Goal: Task Accomplishment & Management: Use online tool/utility

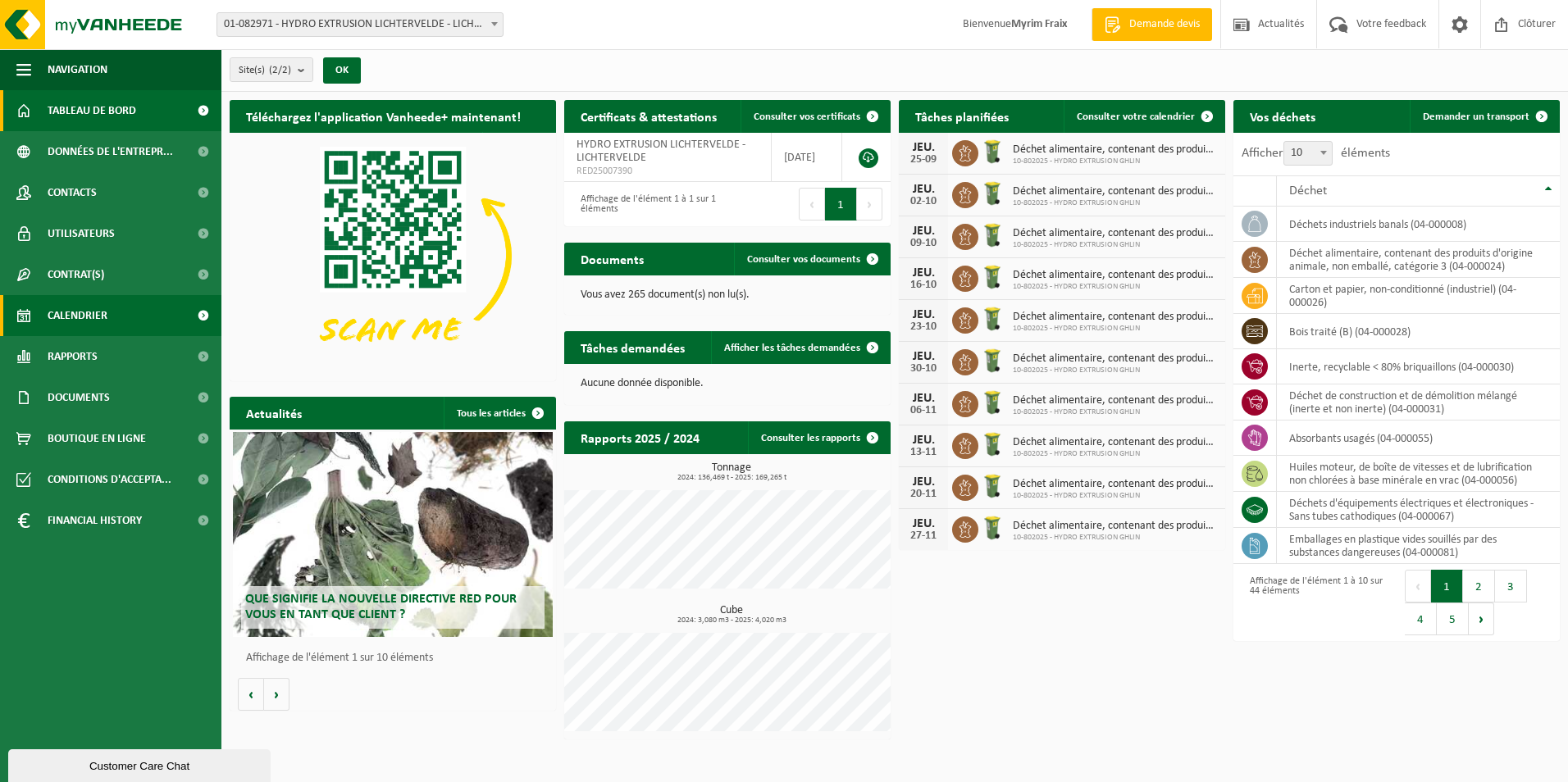
click at [113, 319] on link "Calendrier" at bounding box center [110, 316] width 221 height 41
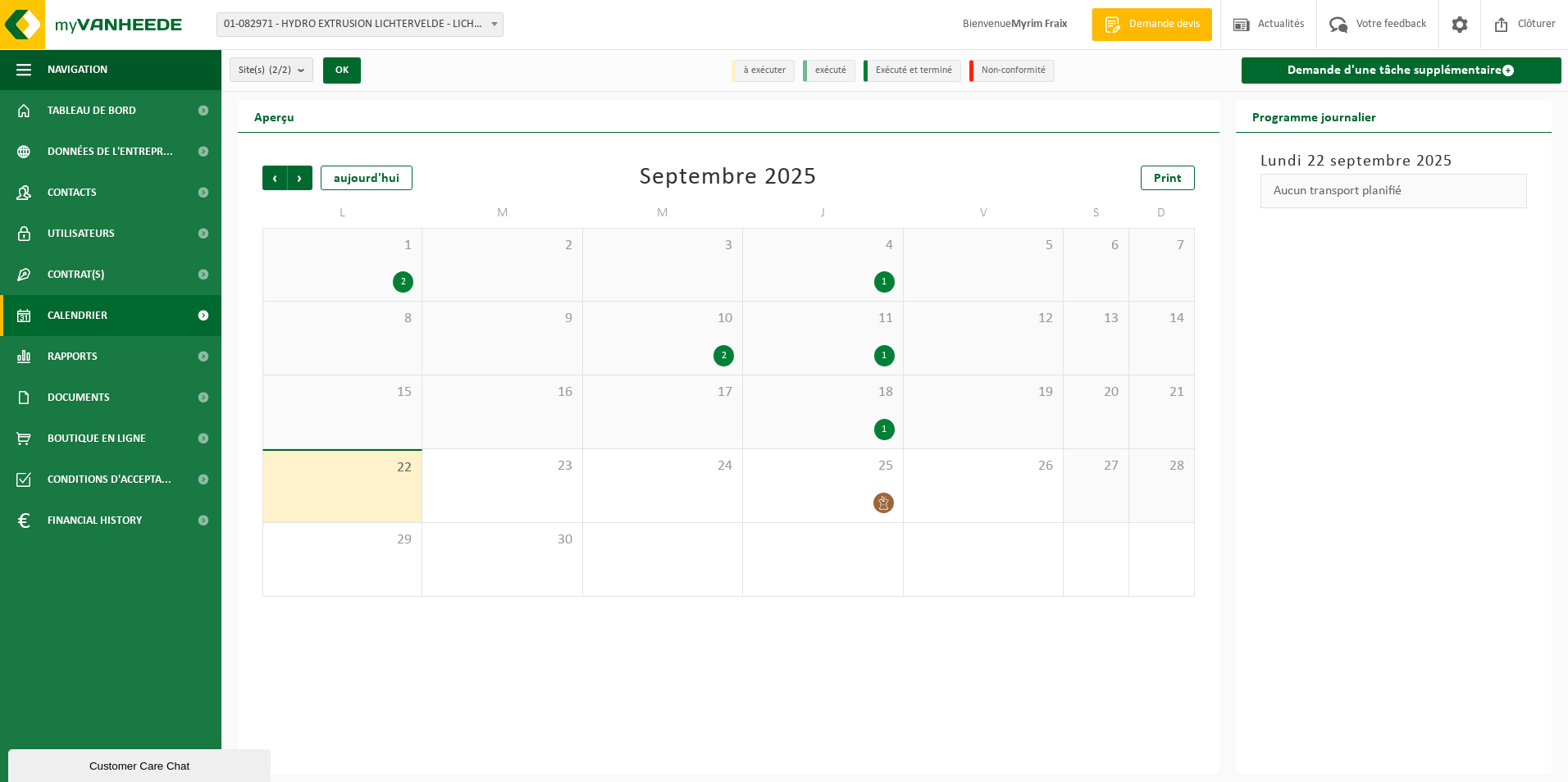
click at [891, 433] on div "1" at bounding box center [885, 430] width 21 height 21
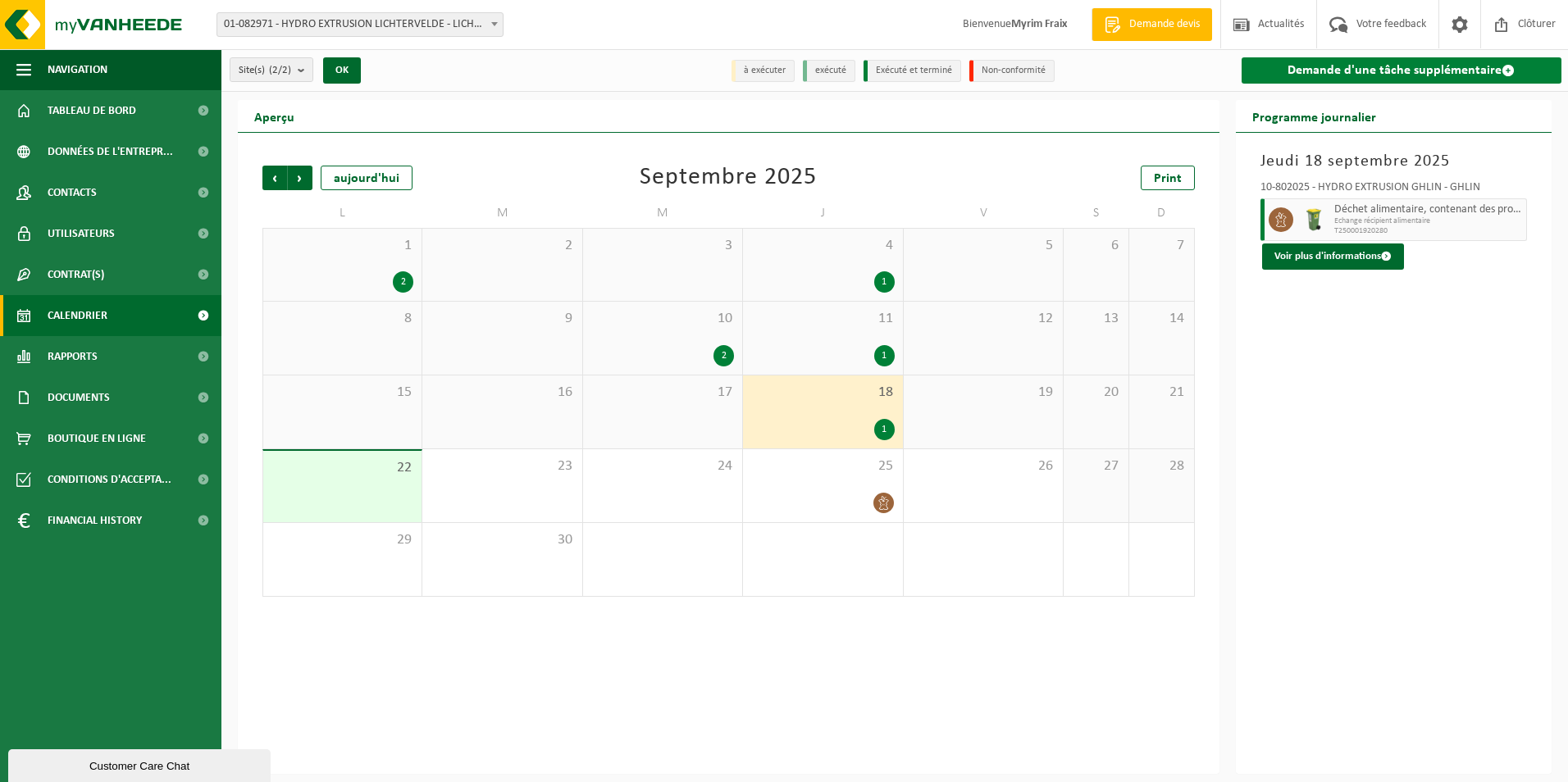
click at [1426, 70] on link "Demande d'une tâche supplémentaire" at bounding box center [1402, 70] width 321 height 26
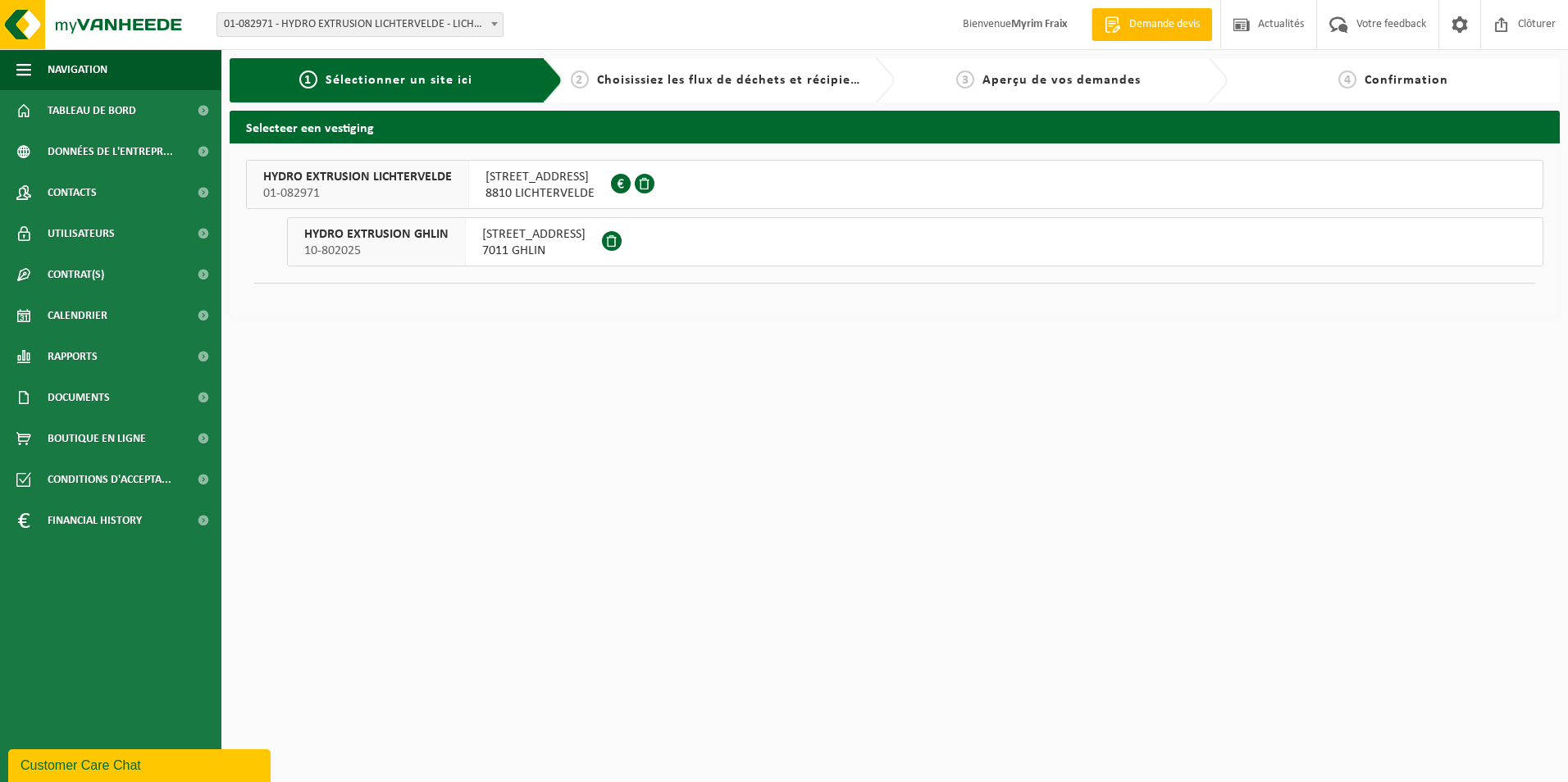
click at [535, 250] on span "7011 GHLIN" at bounding box center [534, 251] width 104 height 17
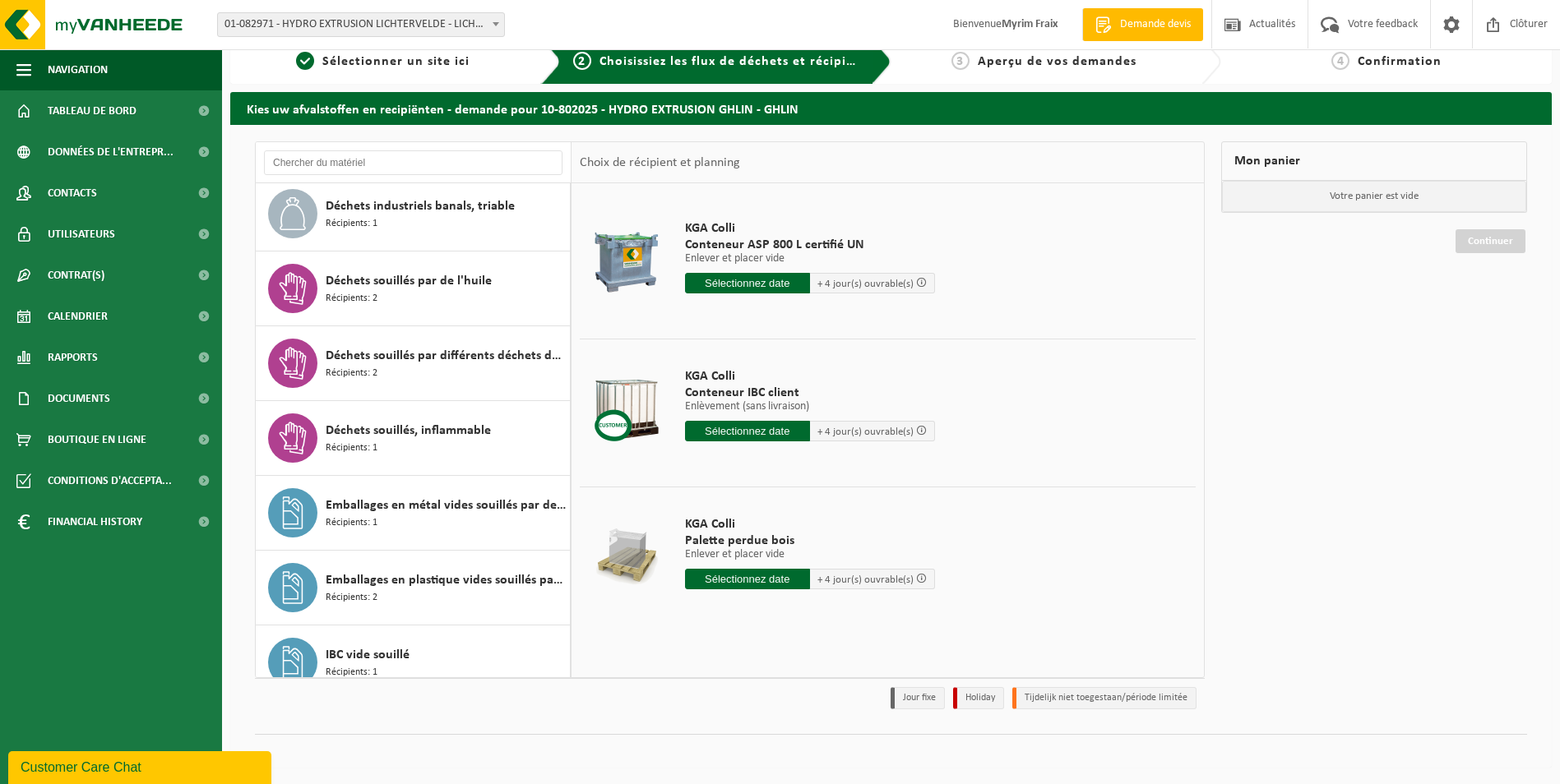
scroll to position [1773, 0]
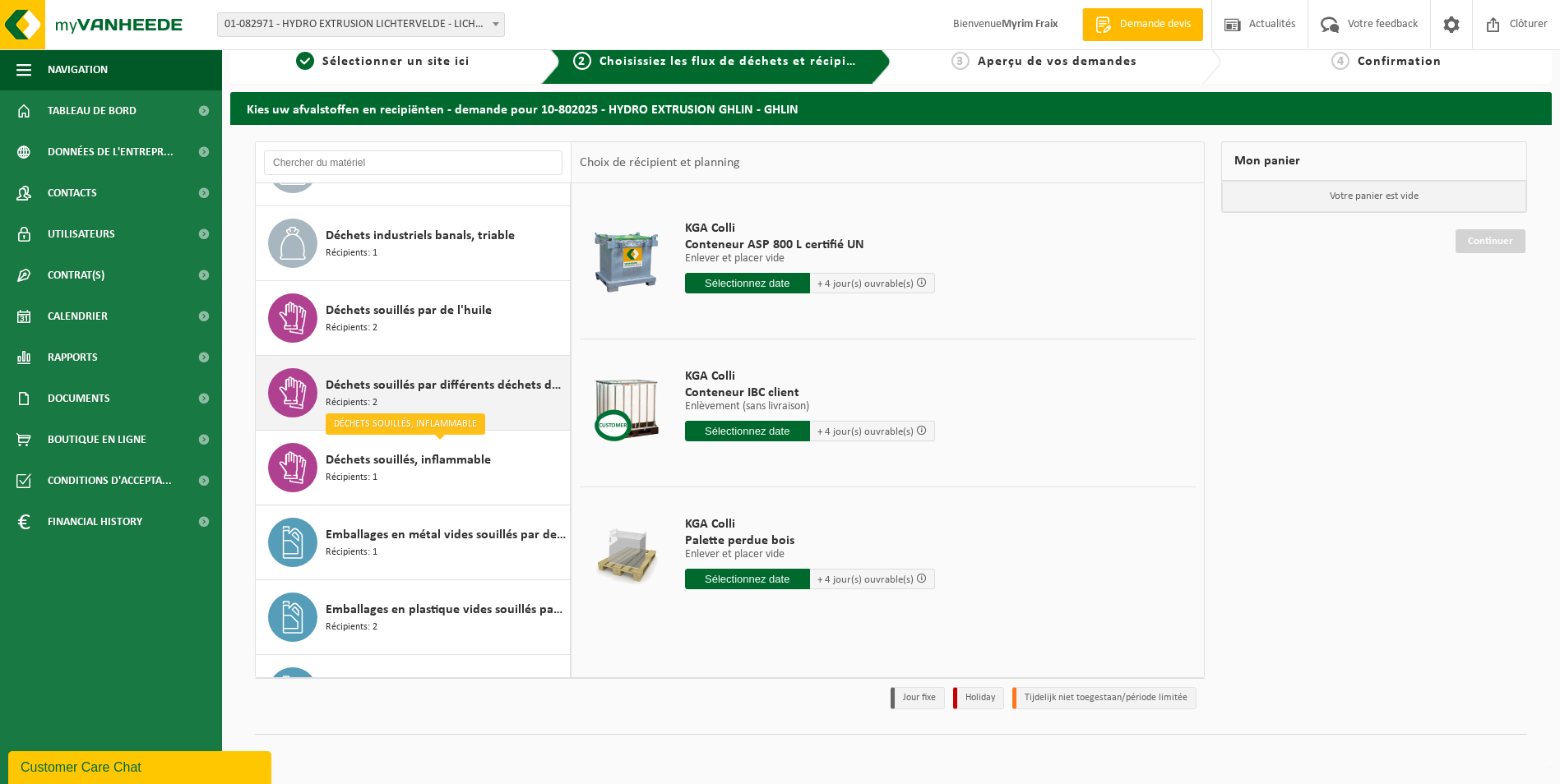
click at [423, 418] on div "Déchets souillés par différents déchets dangereux Récipients: 2" at bounding box center [413, 392] width 315 height 74
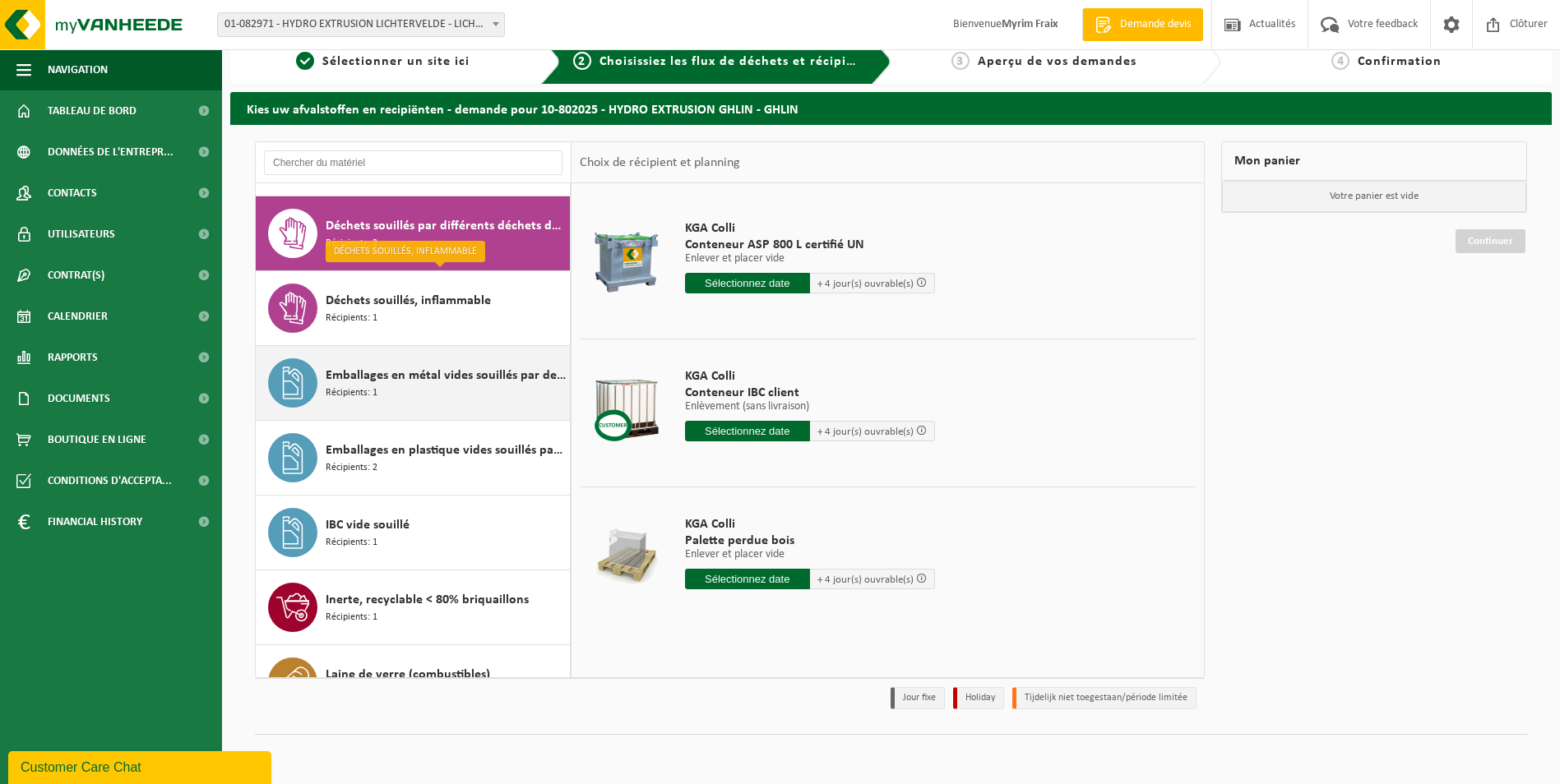
scroll to position [1945, 0]
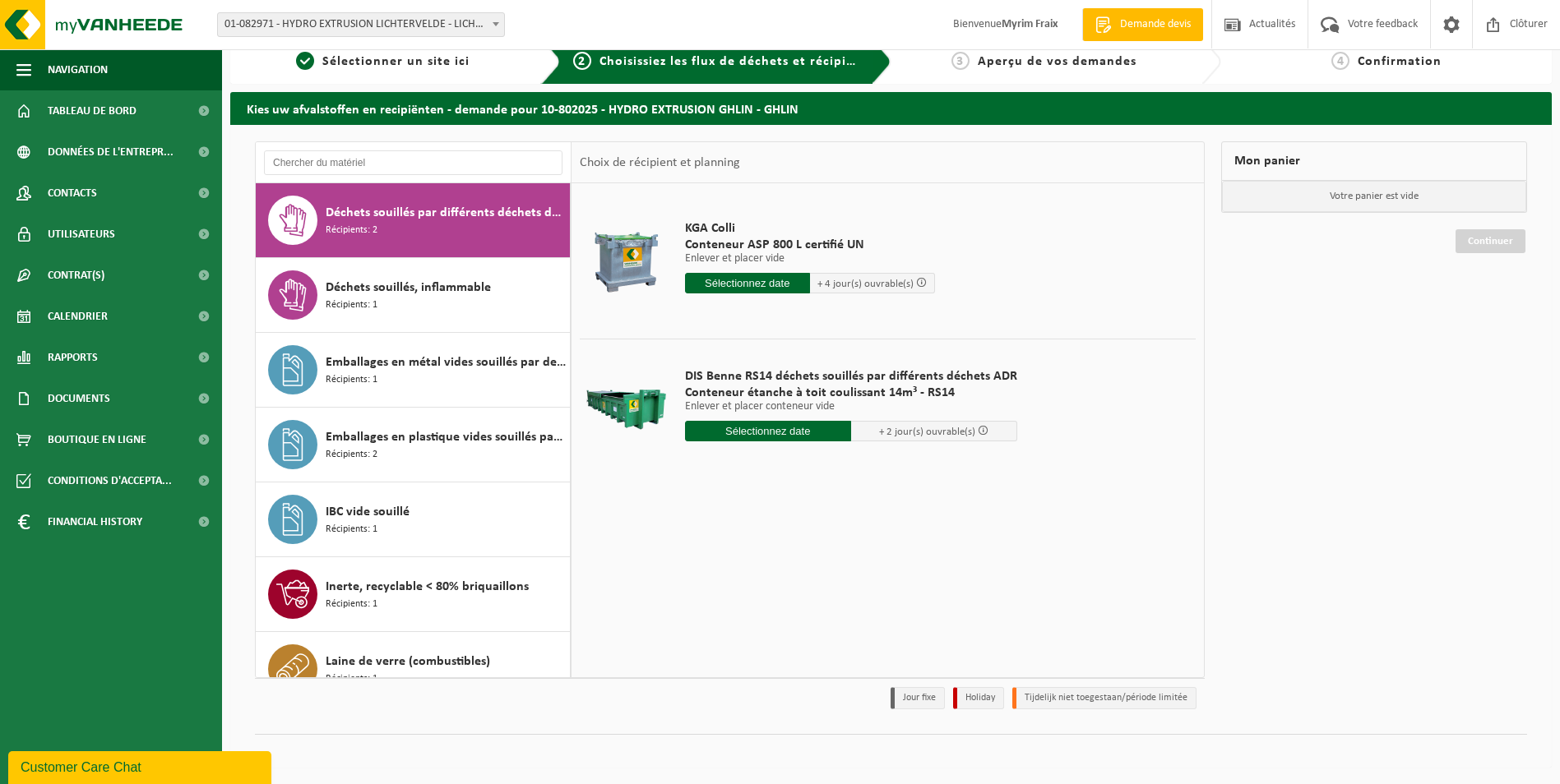
click at [737, 283] on input "text" at bounding box center [747, 283] width 125 height 21
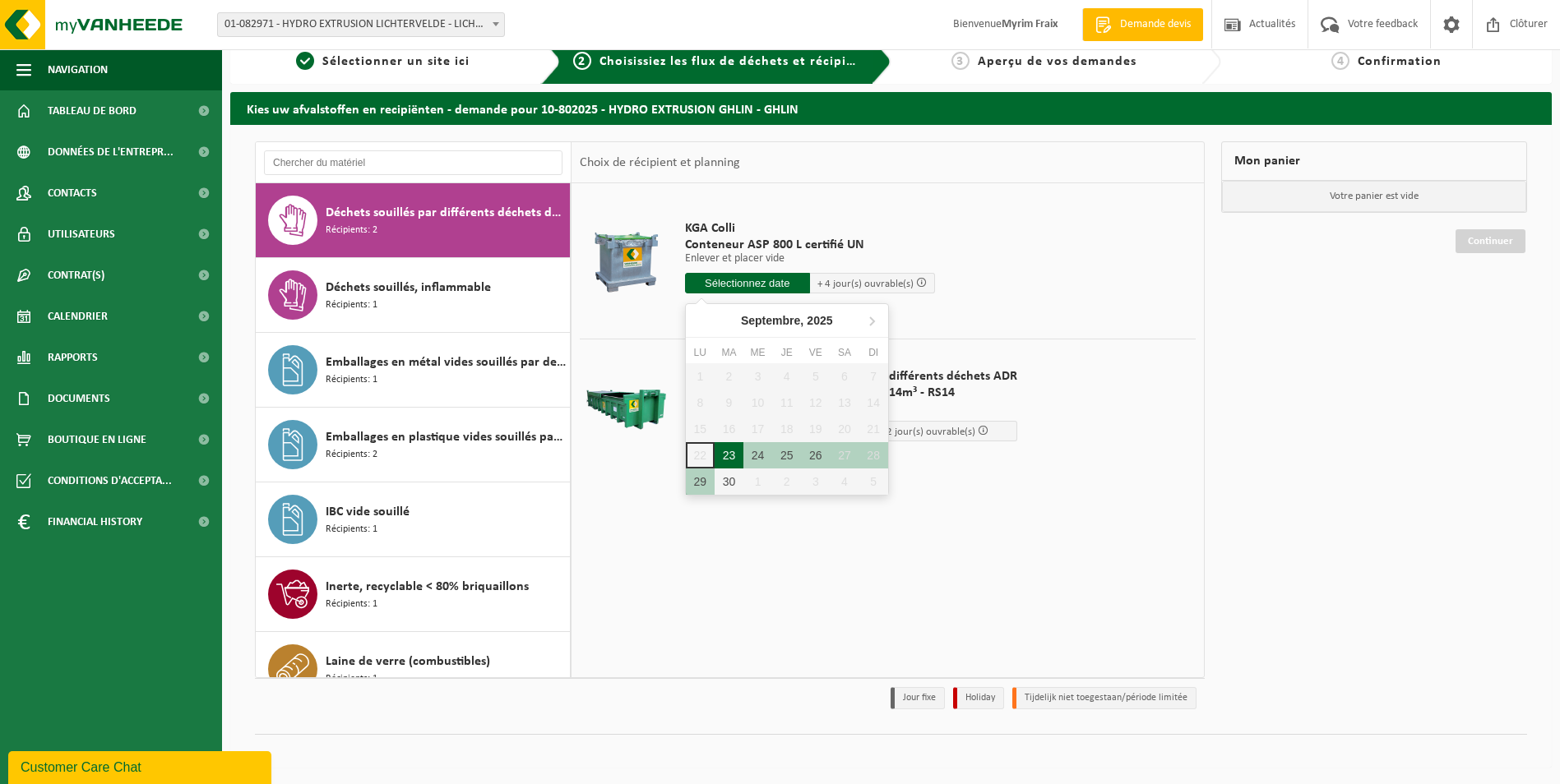
click at [732, 459] on div "23" at bounding box center [729, 455] width 29 height 26
type input "à partir de 2025-09-23"
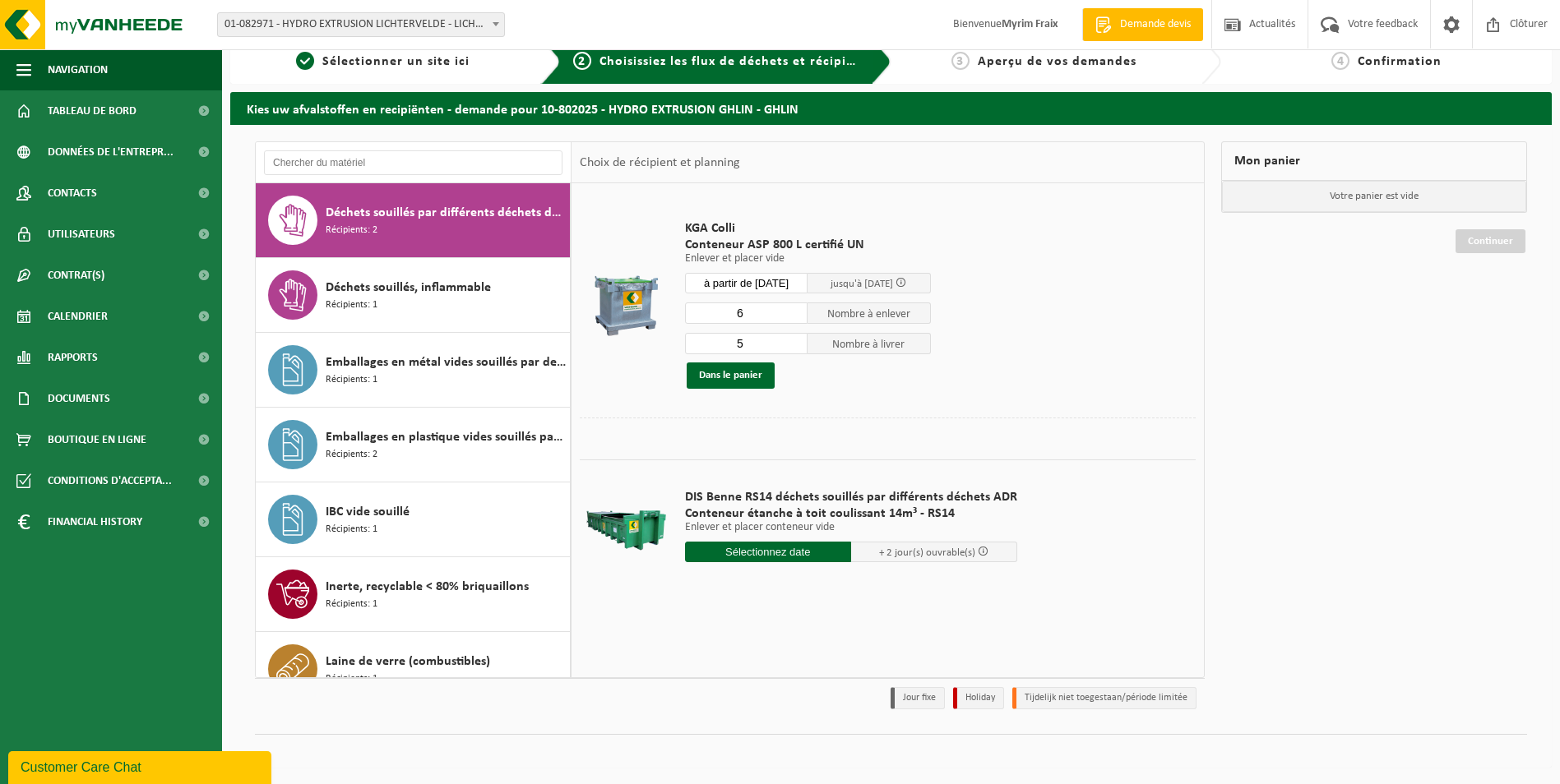
click at [792, 310] on input "6" at bounding box center [747, 313] width 124 height 22
click at [792, 310] on input "7" at bounding box center [747, 313] width 124 height 22
click at [792, 310] on input "8" at bounding box center [747, 313] width 124 height 22
click at [792, 310] on input "9" at bounding box center [747, 313] width 124 height 22
click at [792, 310] on input "10" at bounding box center [747, 313] width 124 height 22
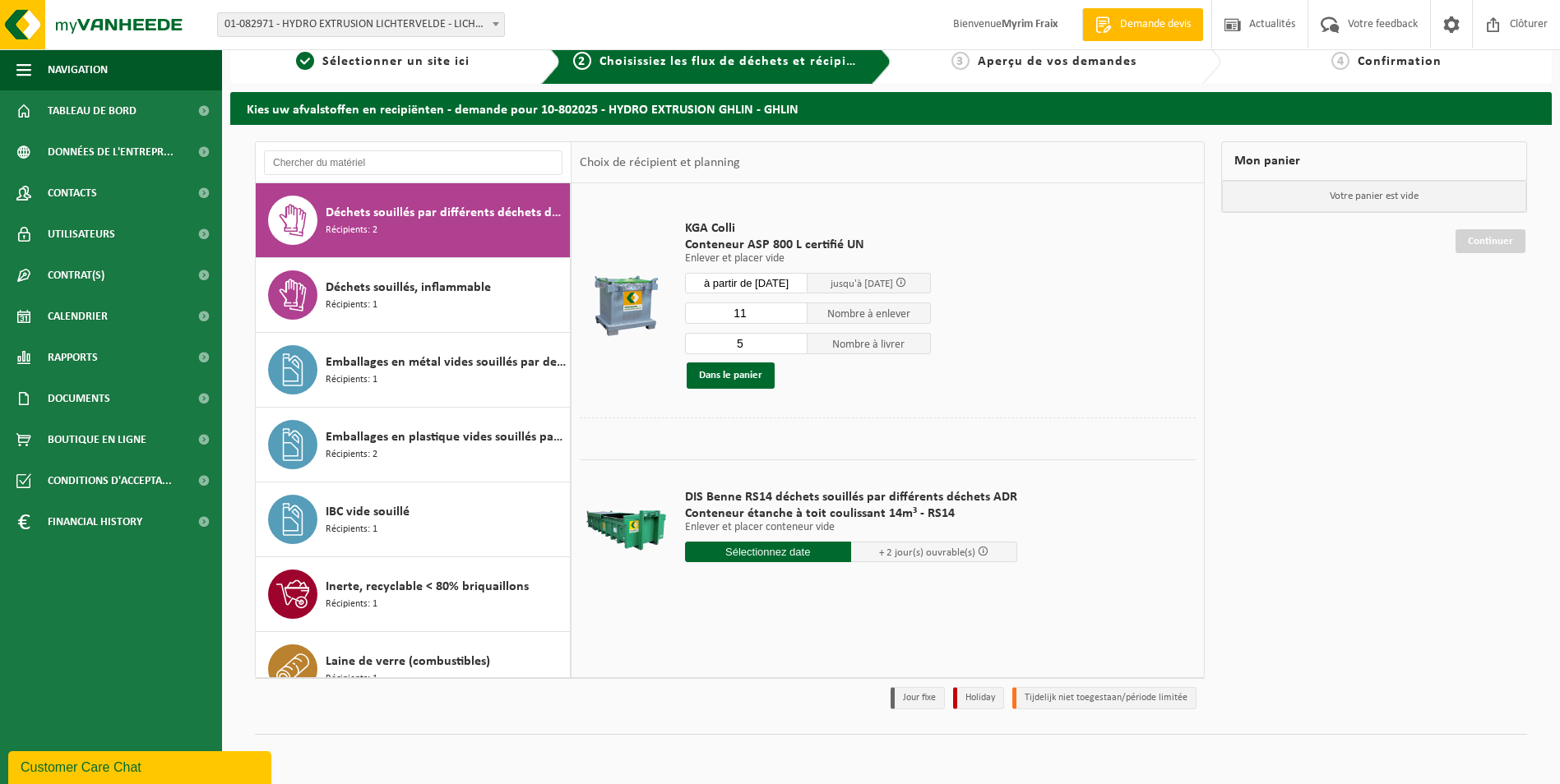
type input "11"
click at [792, 310] on input "11" at bounding box center [747, 313] width 124 height 22
click at [797, 340] on input "6" at bounding box center [747, 344] width 124 height 22
click at [797, 340] on input "7" at bounding box center [747, 344] width 124 height 22
click at [797, 340] on input "8" at bounding box center [747, 344] width 124 height 22
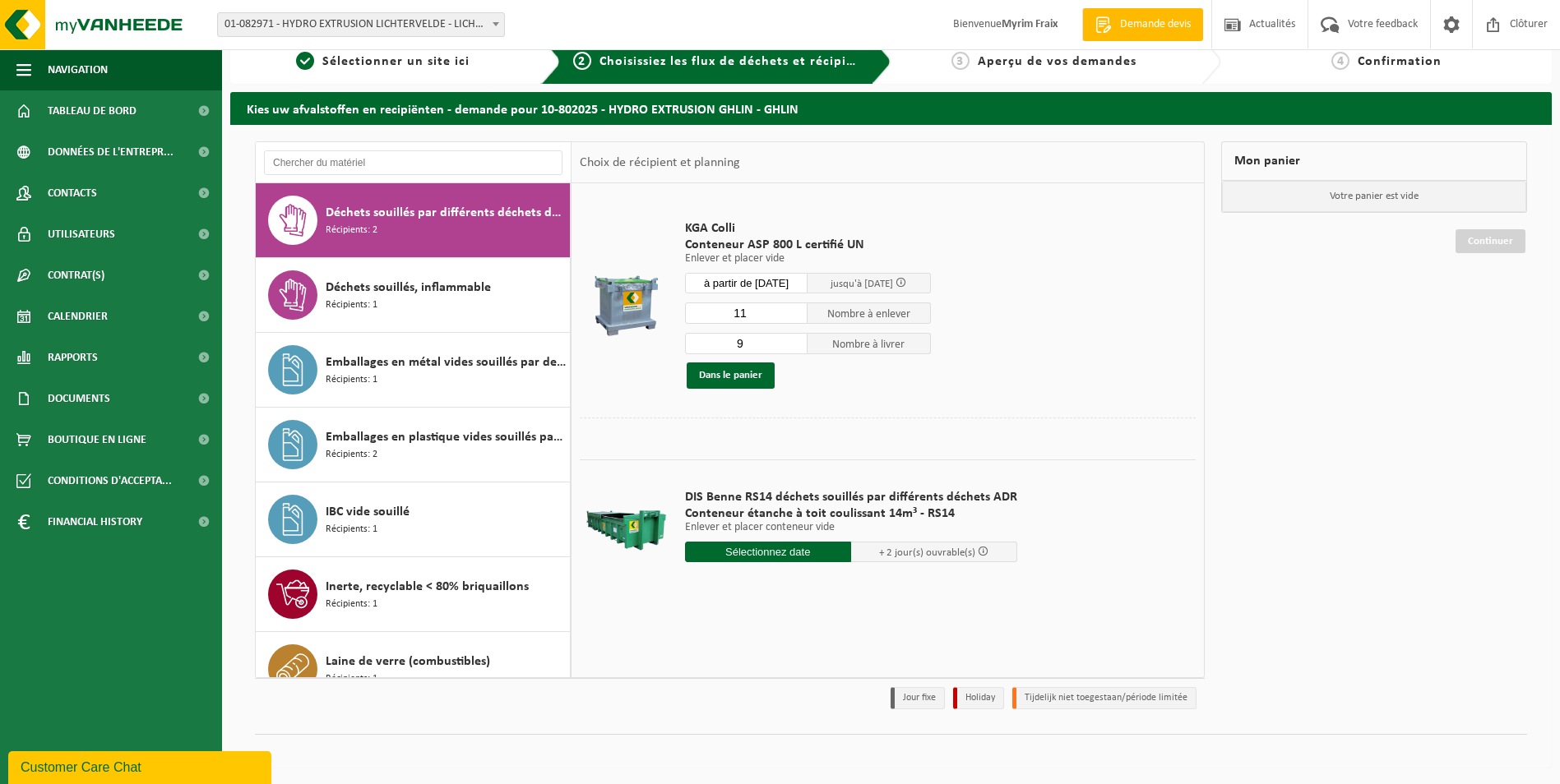
click at [797, 340] on input "9" at bounding box center [747, 344] width 124 height 22
click at [797, 339] on input "10" at bounding box center [747, 344] width 124 height 22
type input "11"
click at [797, 339] on input "11" at bounding box center [747, 344] width 124 height 22
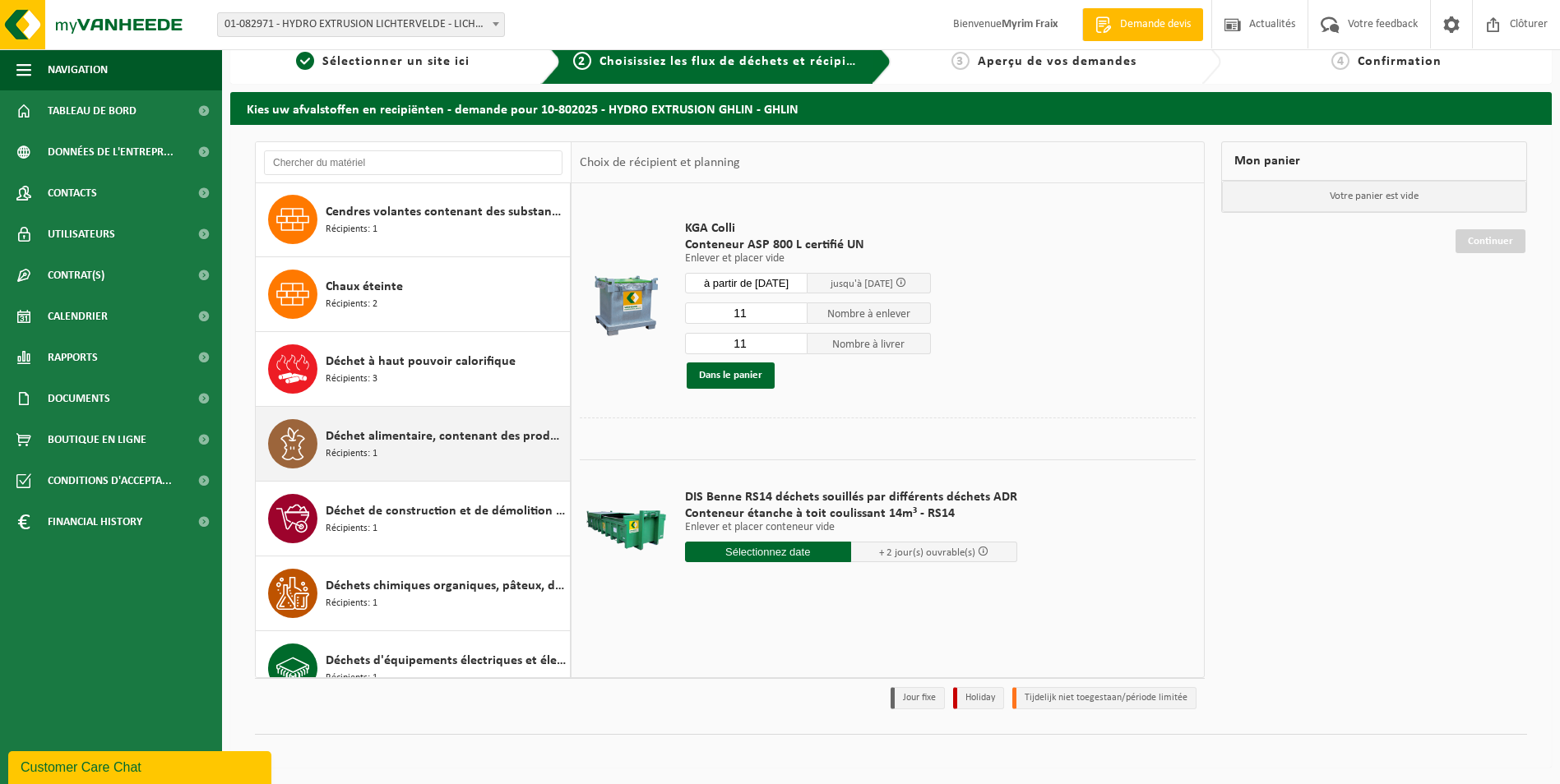
scroll to position [959, 0]
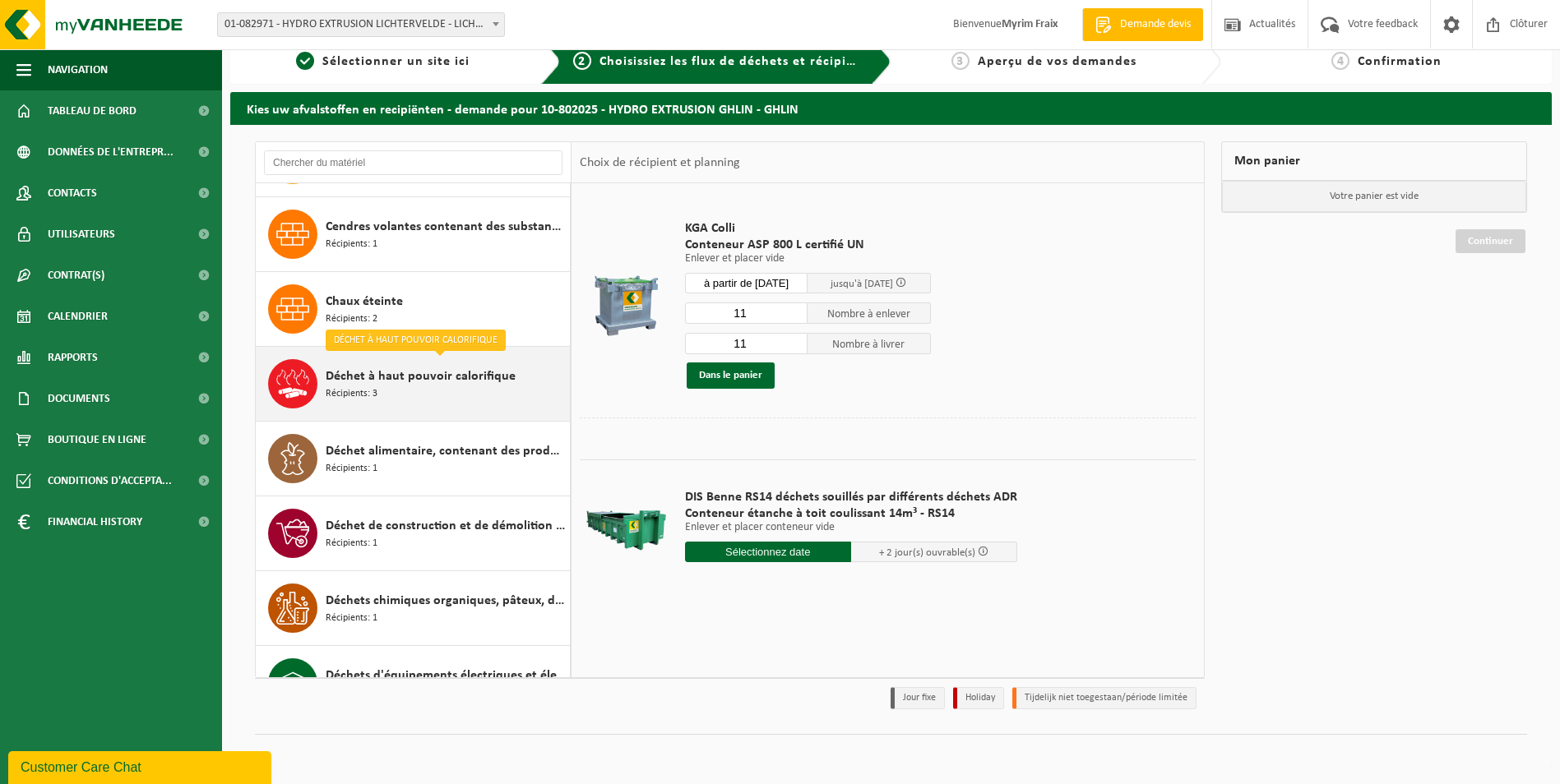
click at [400, 402] on div "Déchet à haut pouvoir calorifique Récipients: 3" at bounding box center [446, 384] width 240 height 50
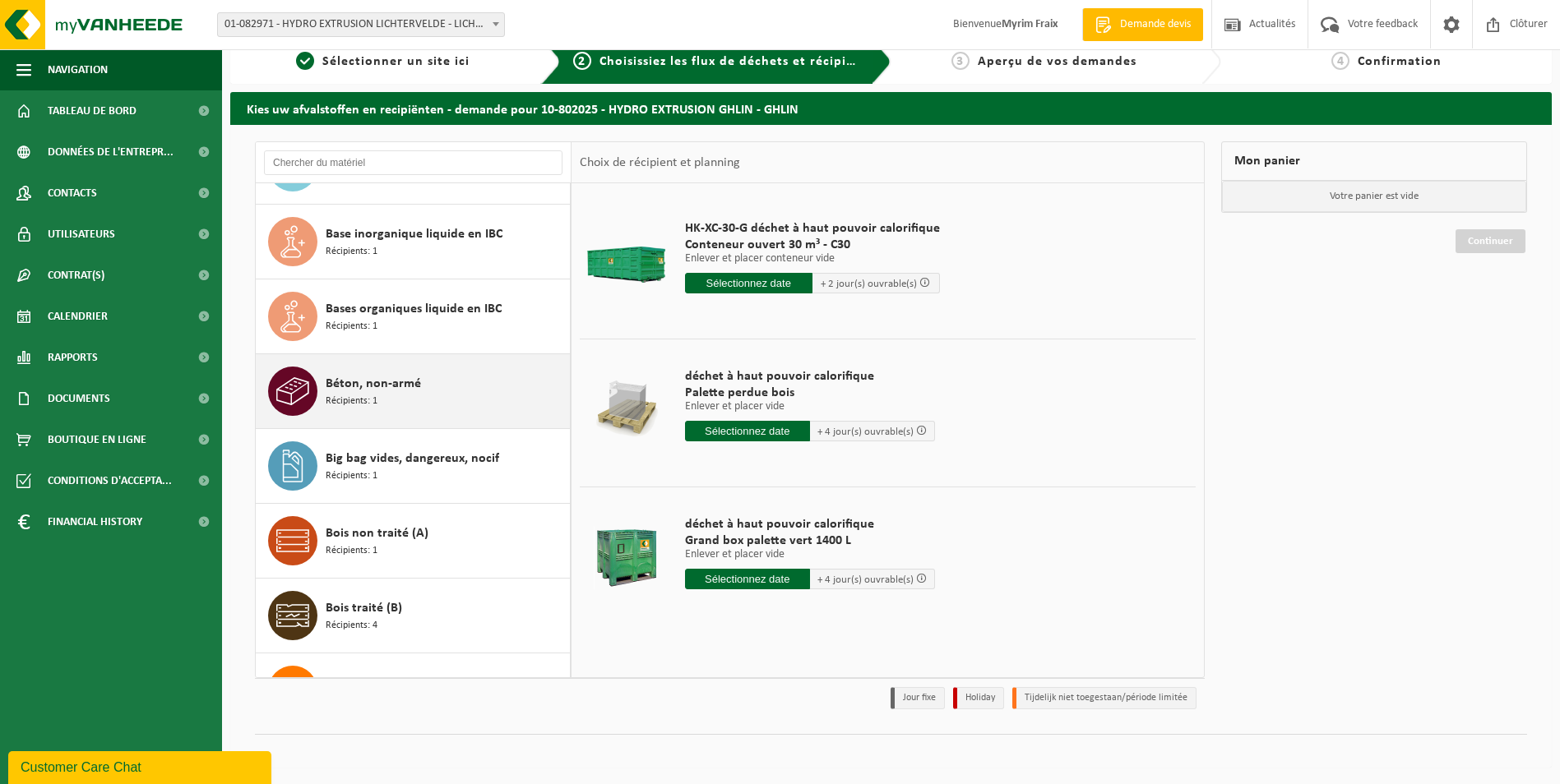
scroll to position [382, 0]
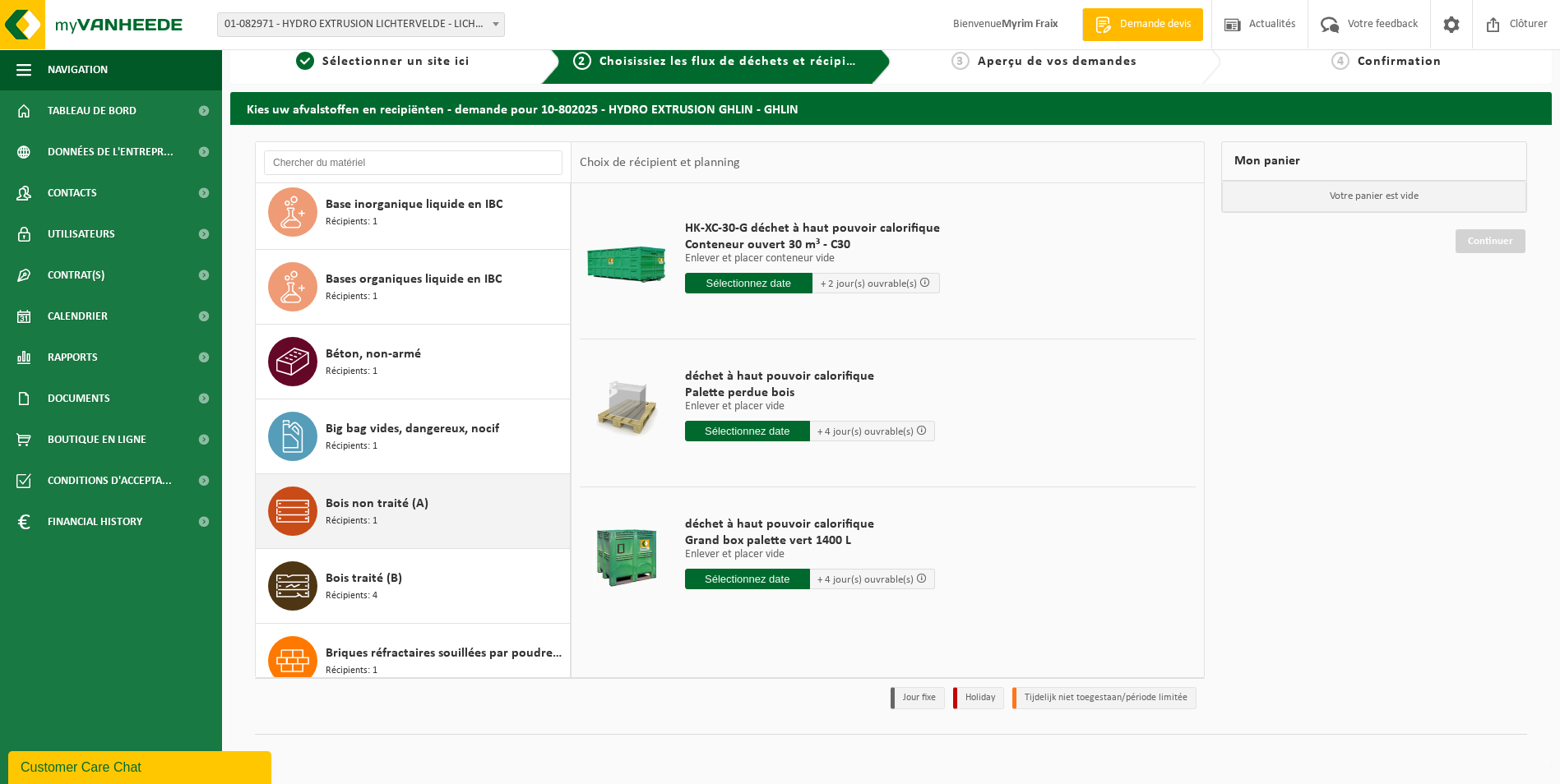
click at [441, 496] on div "Bois non traité (A) Récipients: 1" at bounding box center [446, 511] width 240 height 50
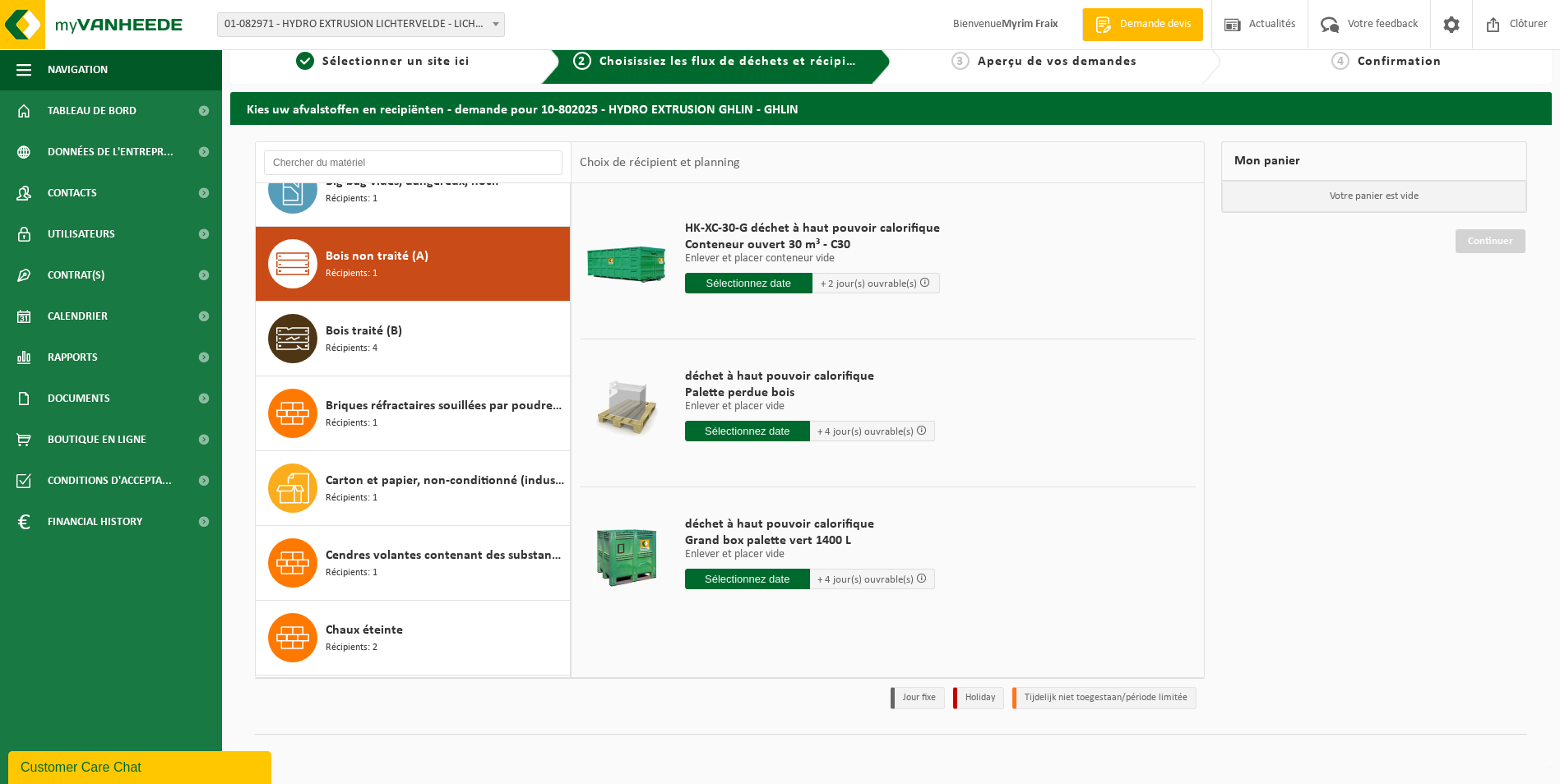
scroll to position [673, 0]
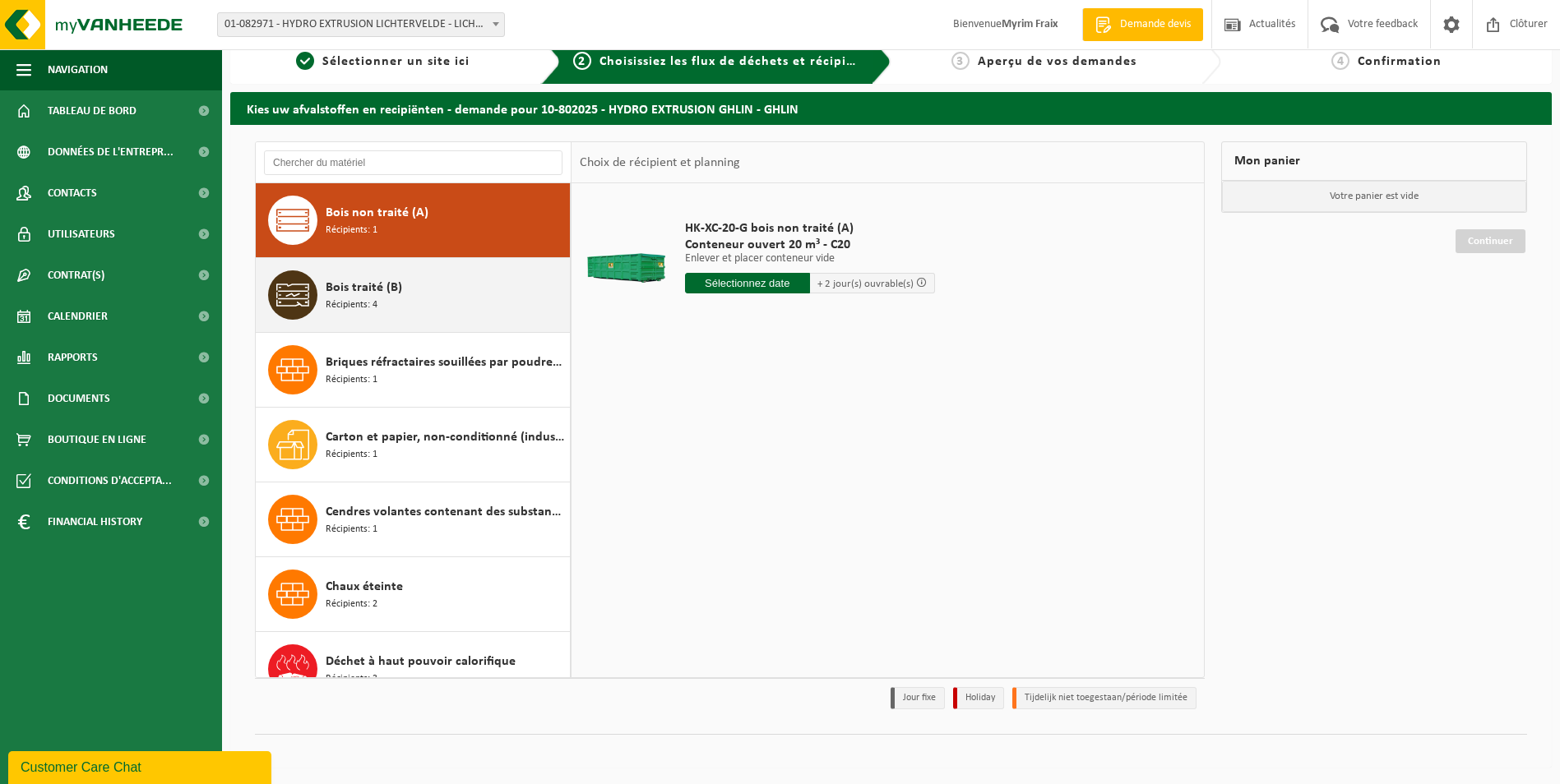
click at [383, 303] on div "Bois traité (B) Récipients: 4" at bounding box center [446, 295] width 240 height 50
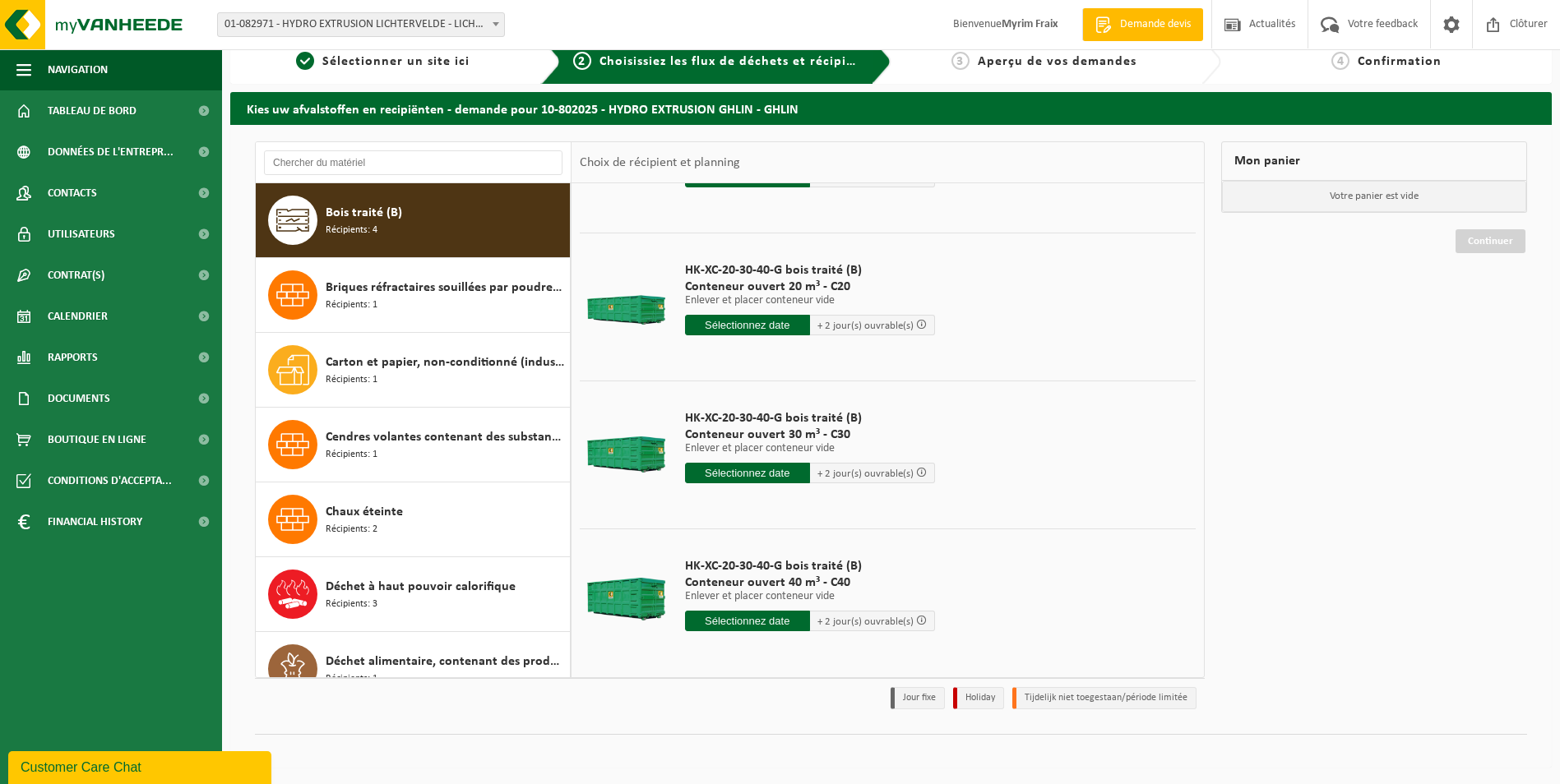
scroll to position [114, 0]
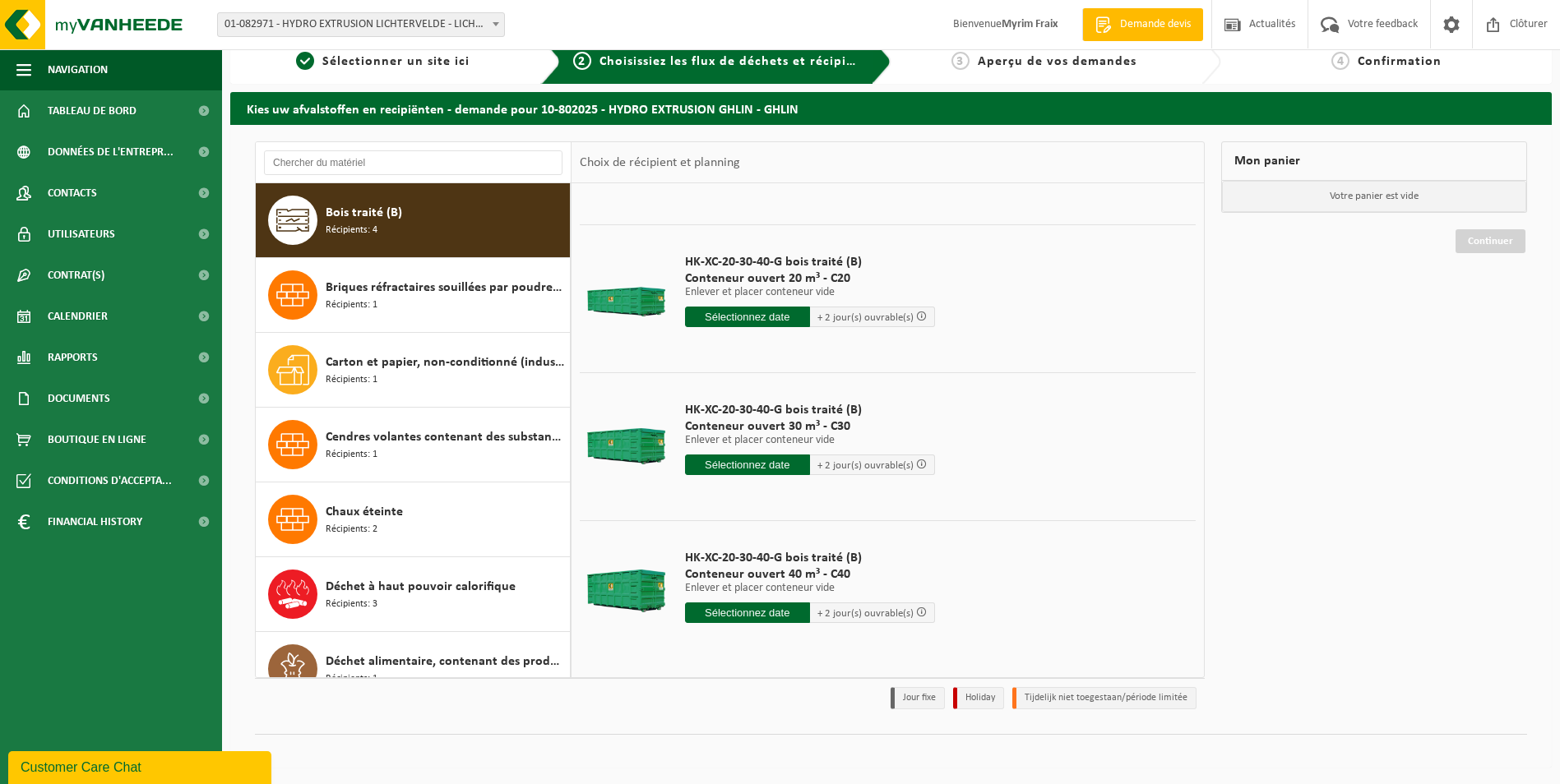
click at [757, 465] on input "text" at bounding box center [747, 465] width 125 height 21
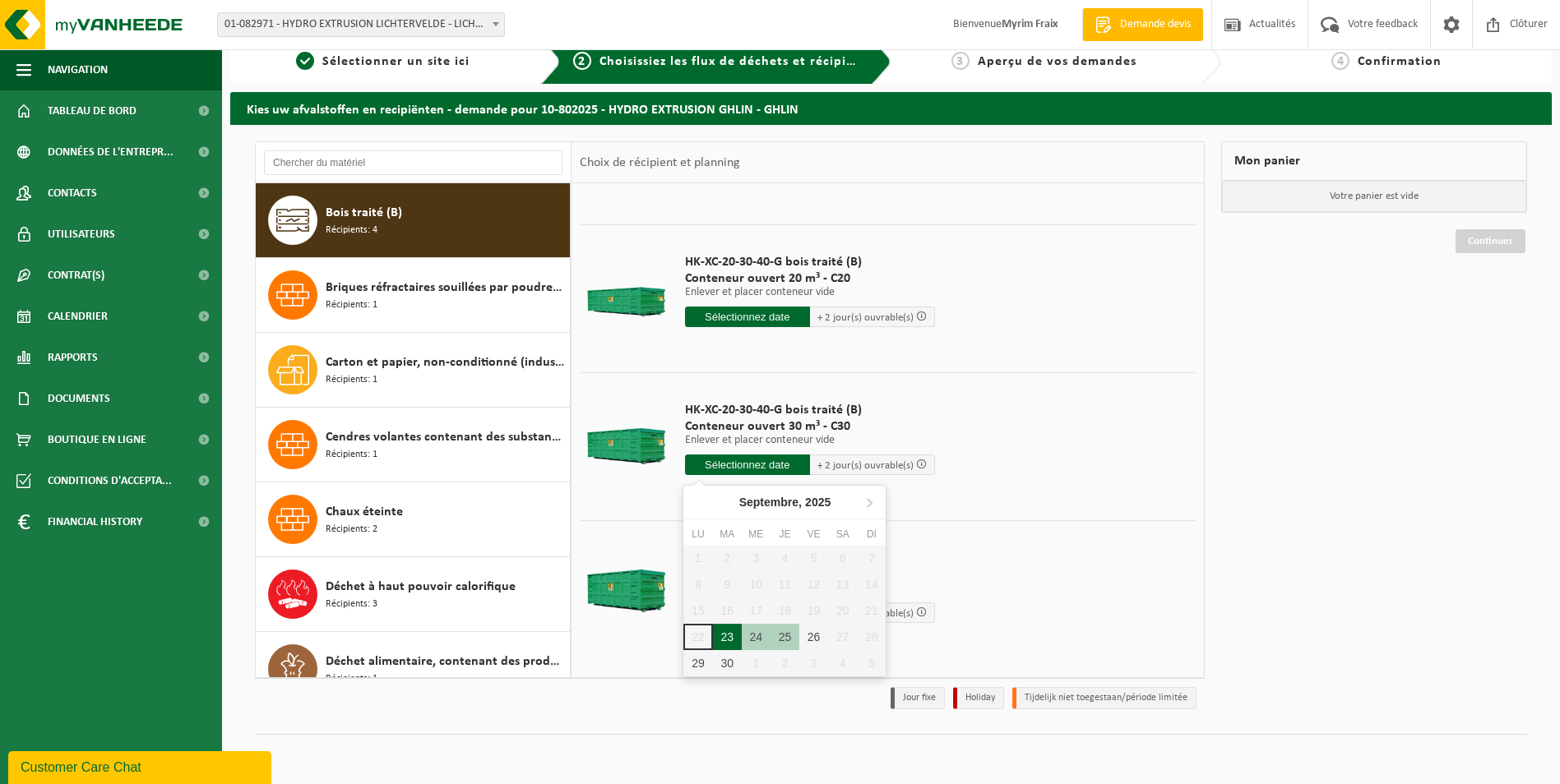
click at [732, 636] on div "23" at bounding box center [727, 637] width 29 height 26
type input "à partir de 2025-09-23"
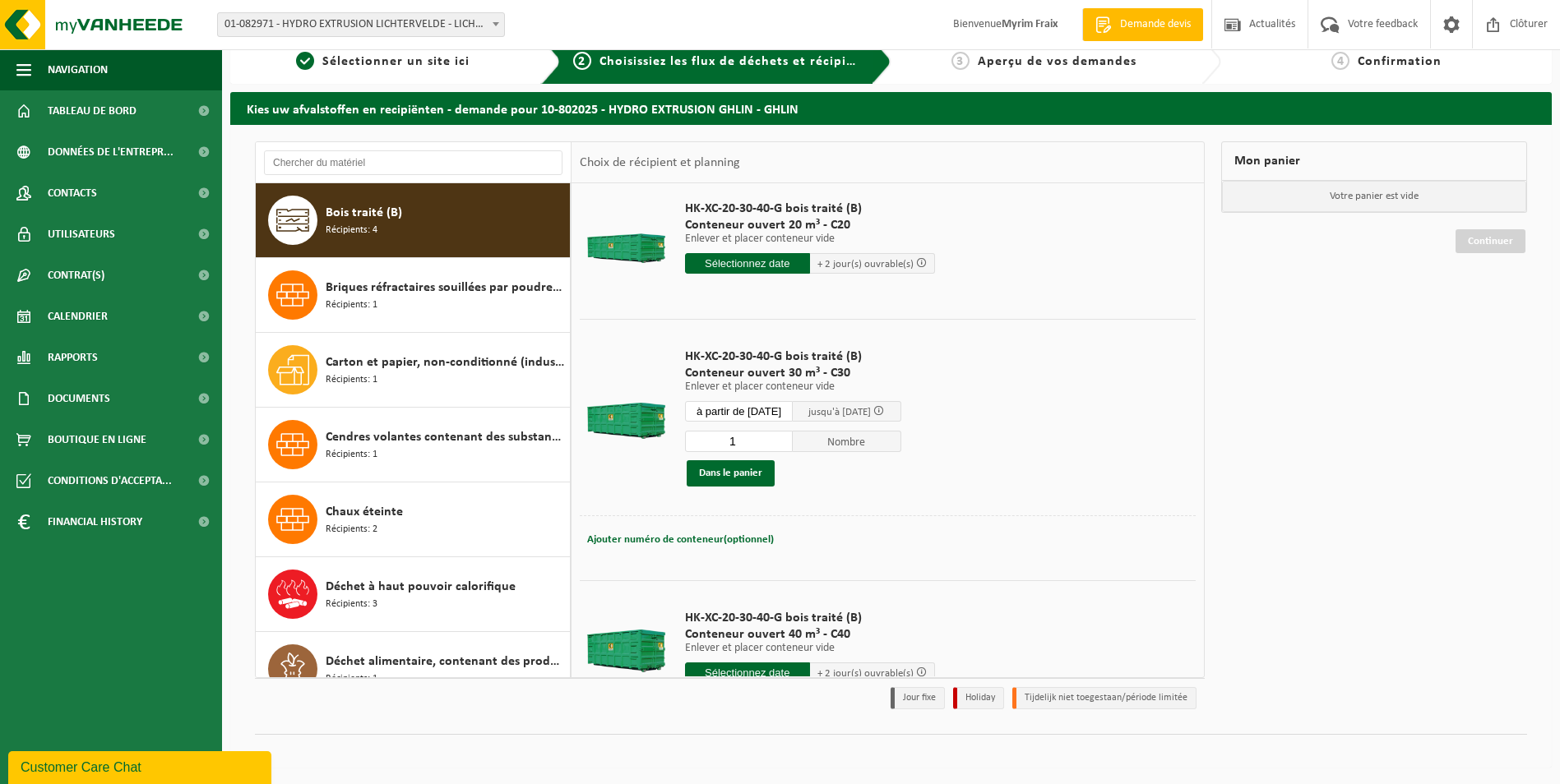
scroll to position [197, 0]
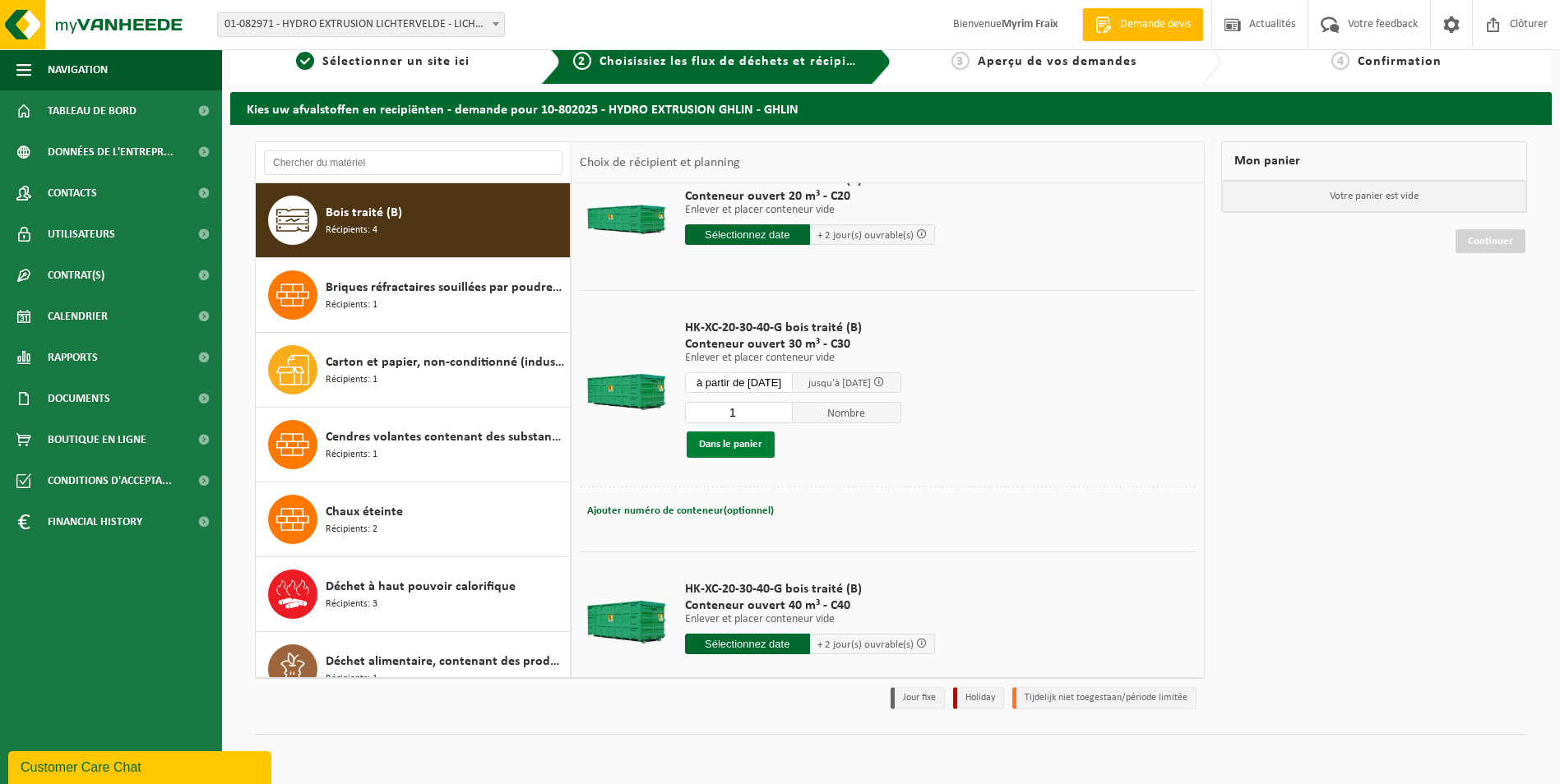
click at [737, 448] on button "Dans le panier" at bounding box center [731, 445] width 88 height 26
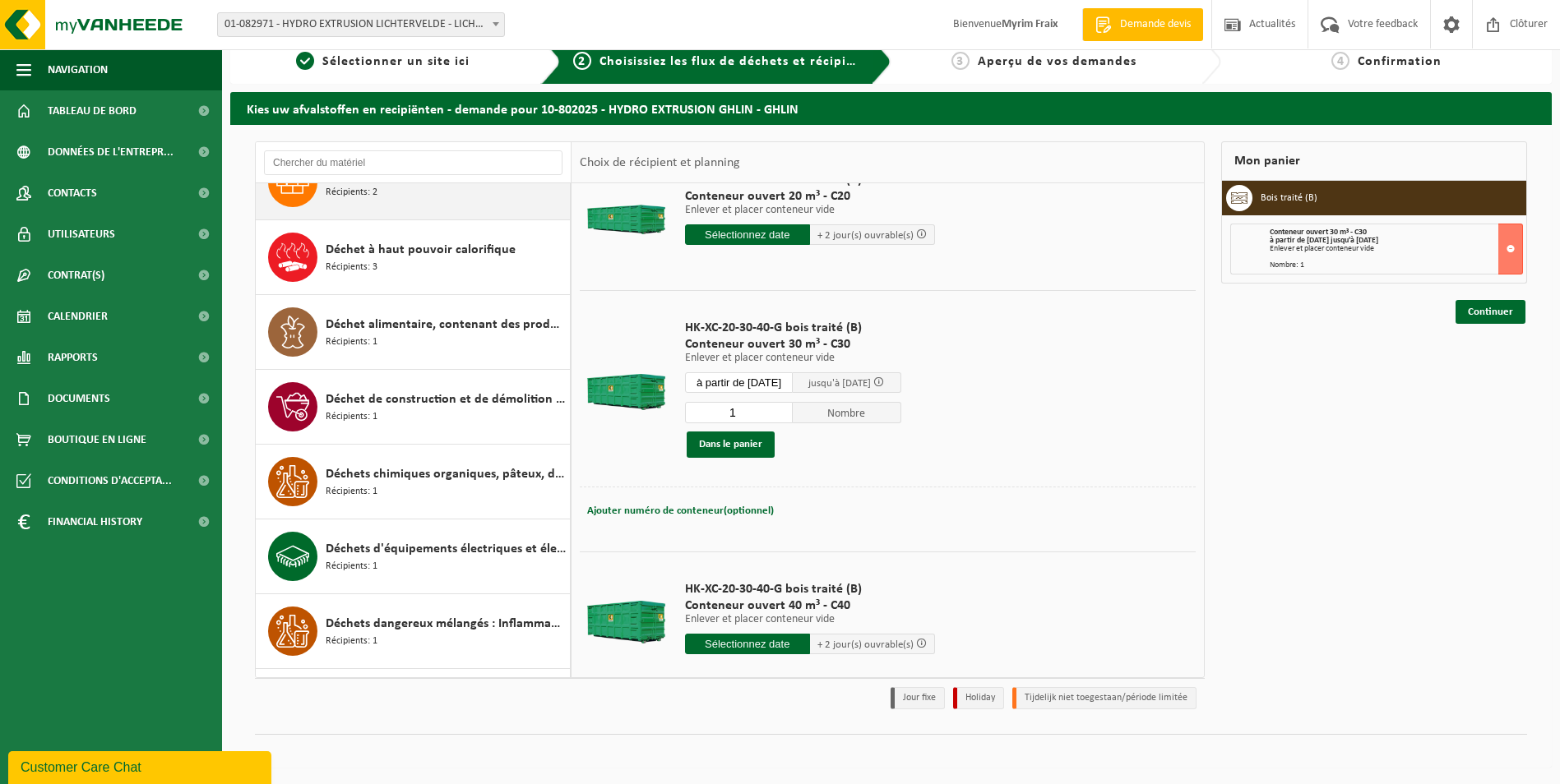
scroll to position [995, 0]
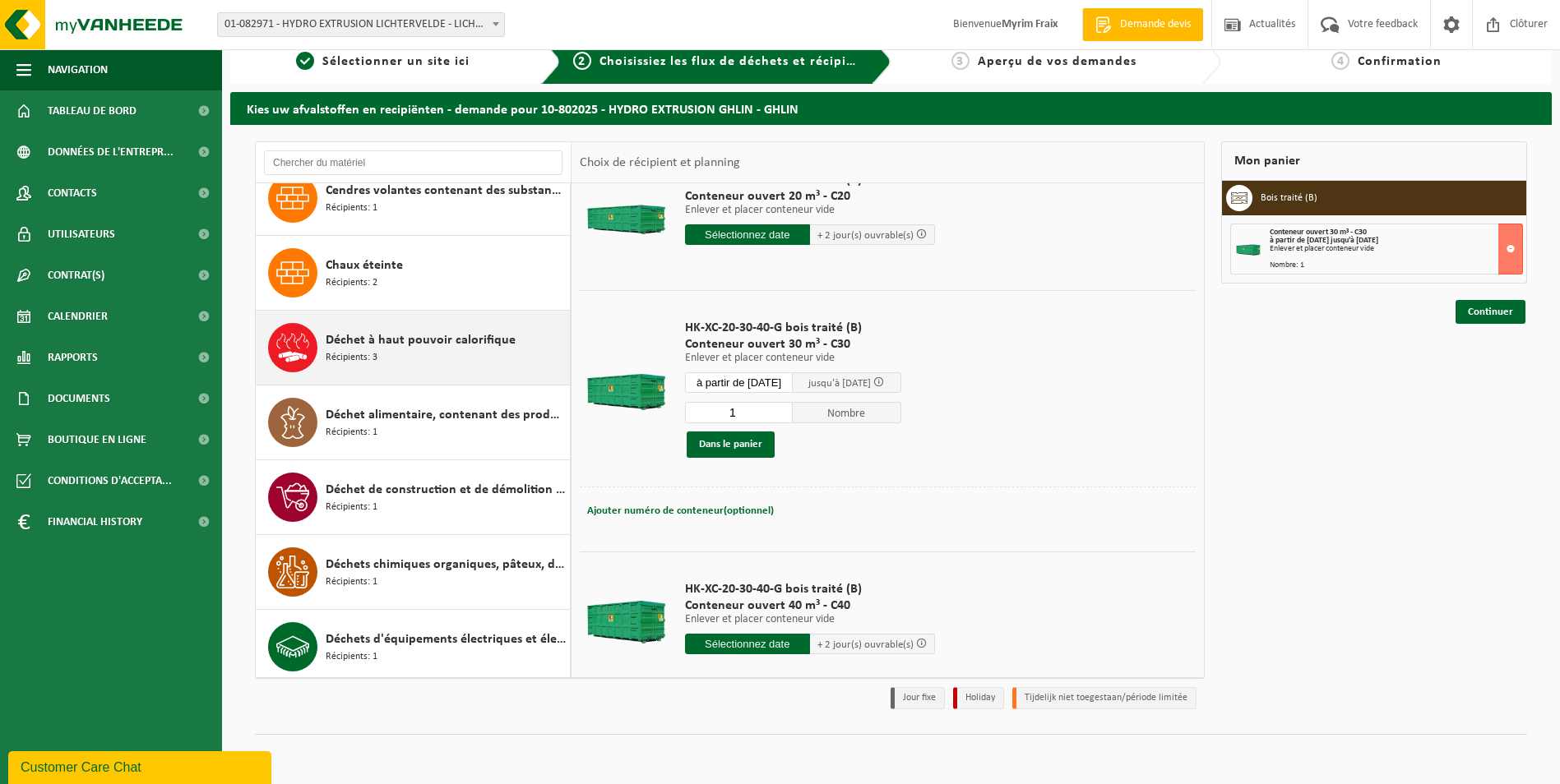
click at [415, 359] on div "Déchet à haut pouvoir calorifique Récipients: 3" at bounding box center [446, 348] width 240 height 50
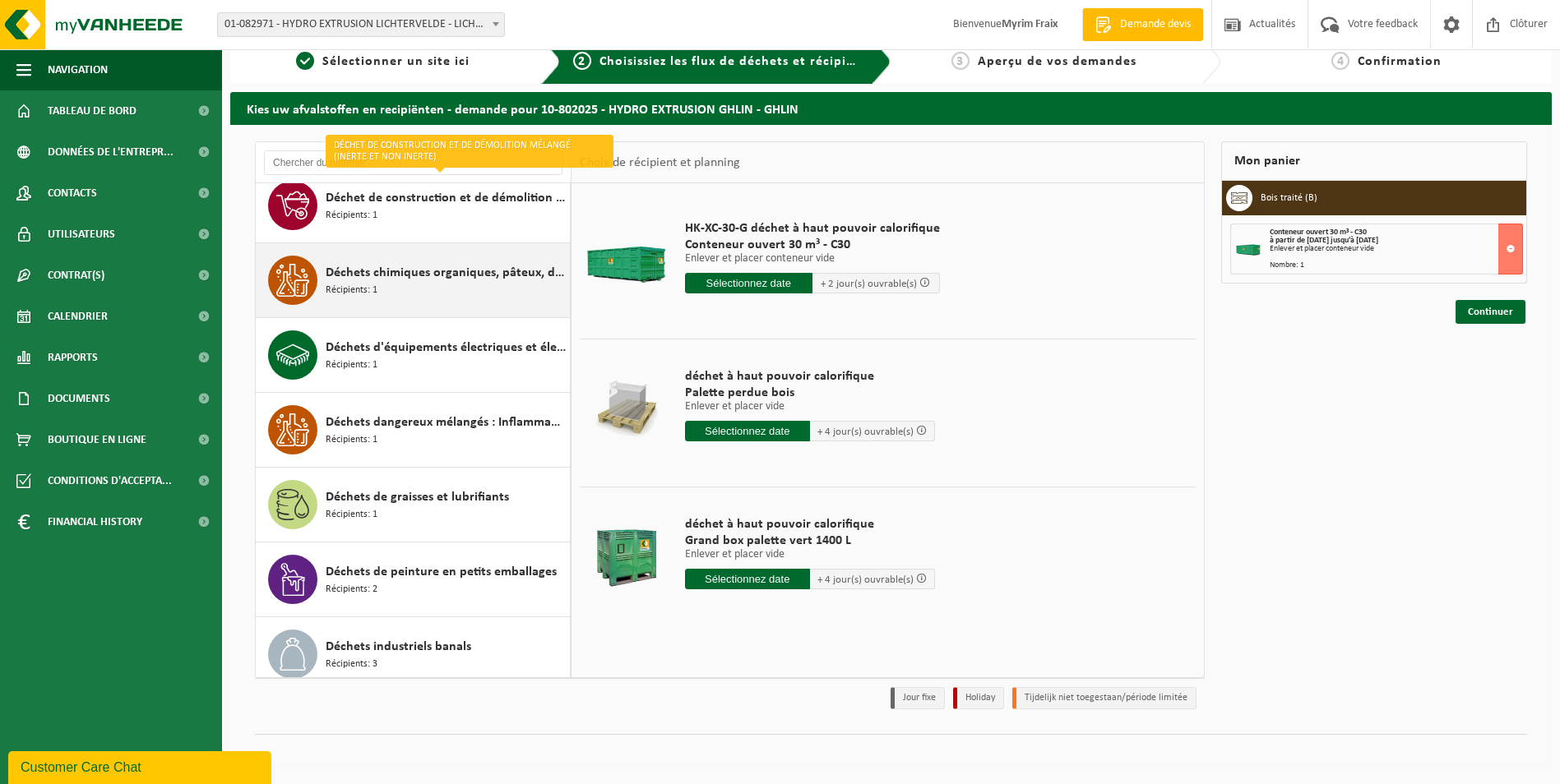
scroll to position [1369, 0]
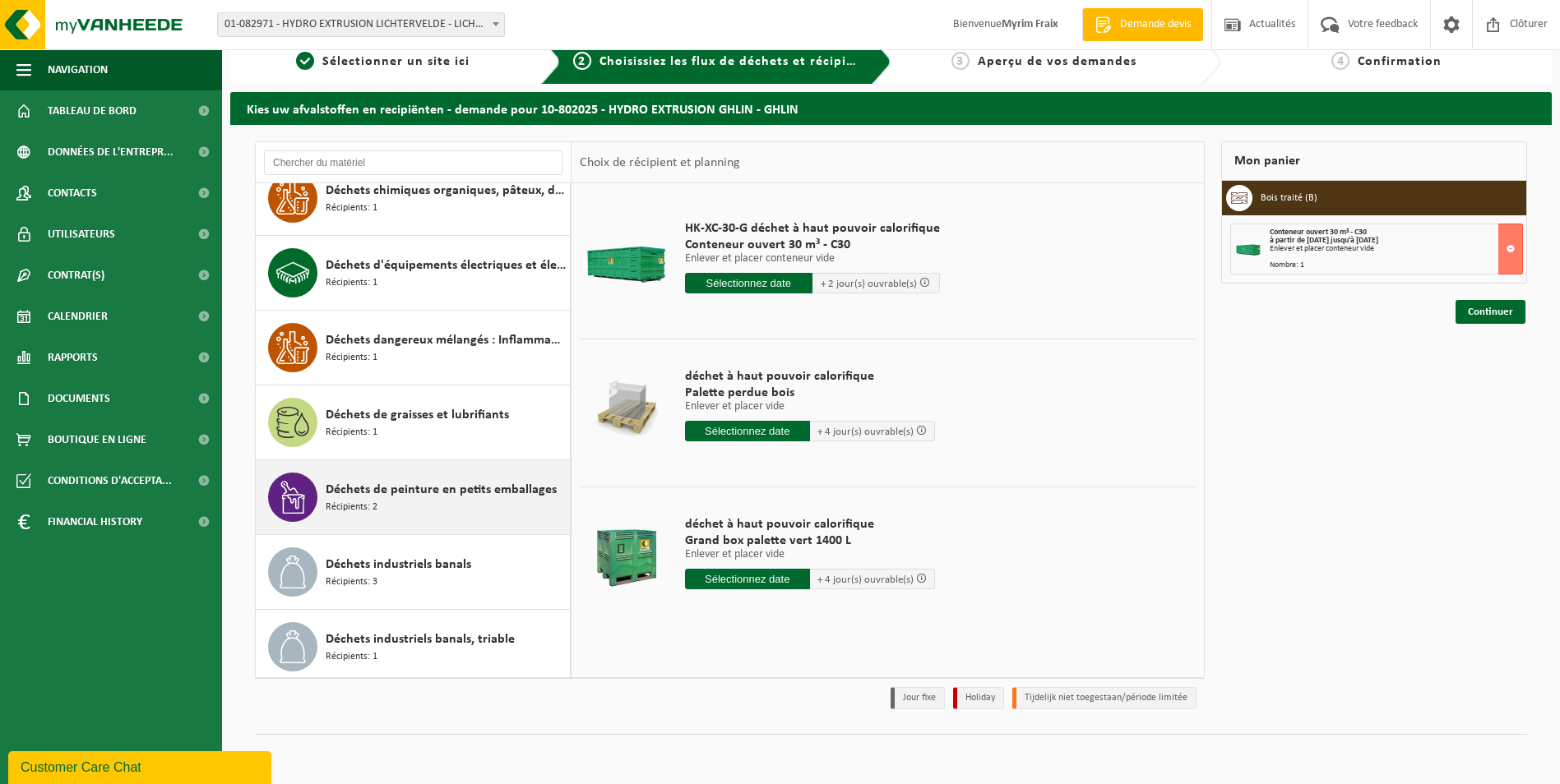
click at [386, 489] on span "Déchets de peinture en petits emballages" at bounding box center [441, 490] width 231 height 20
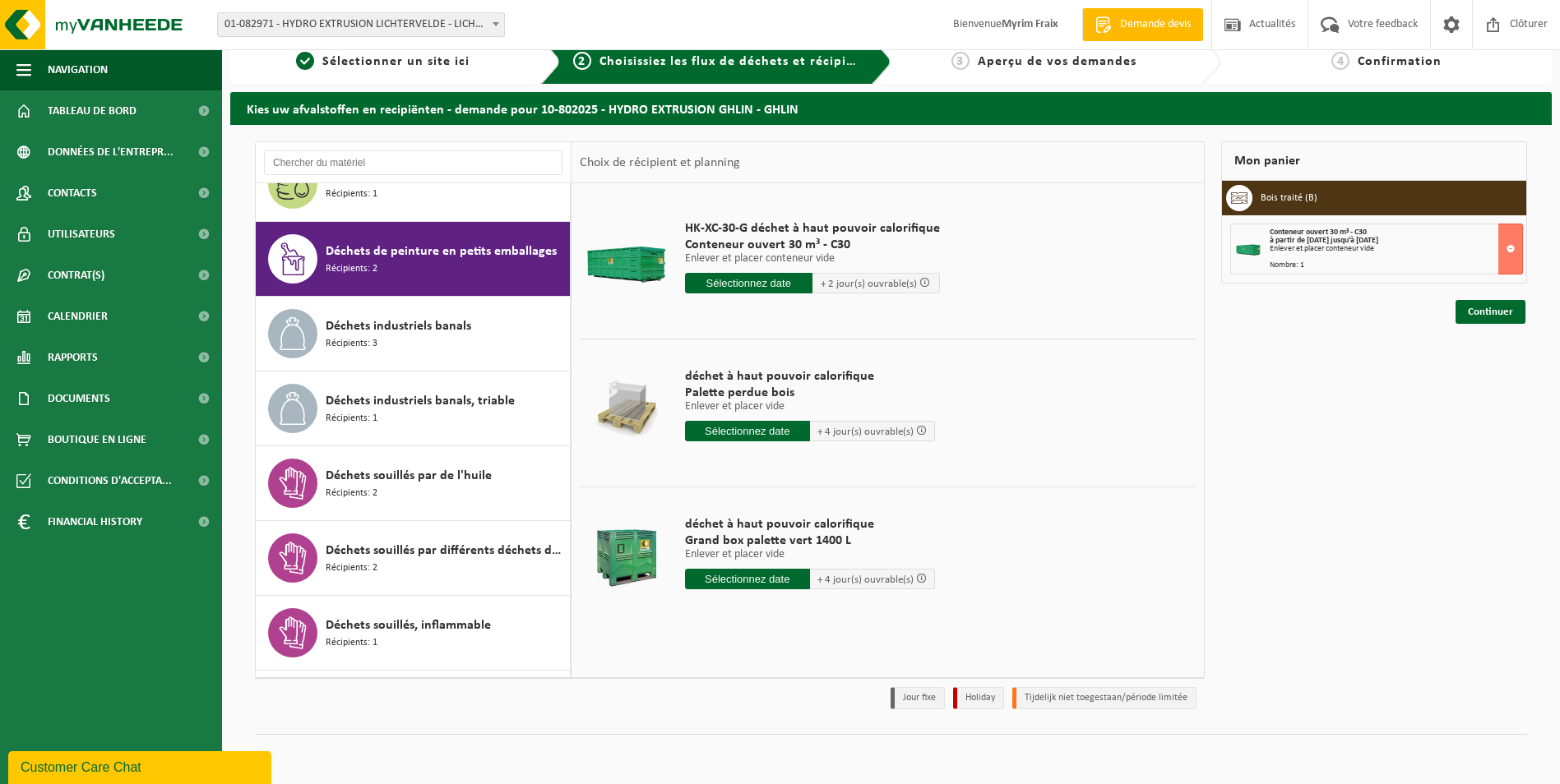
scroll to position [1646, 0]
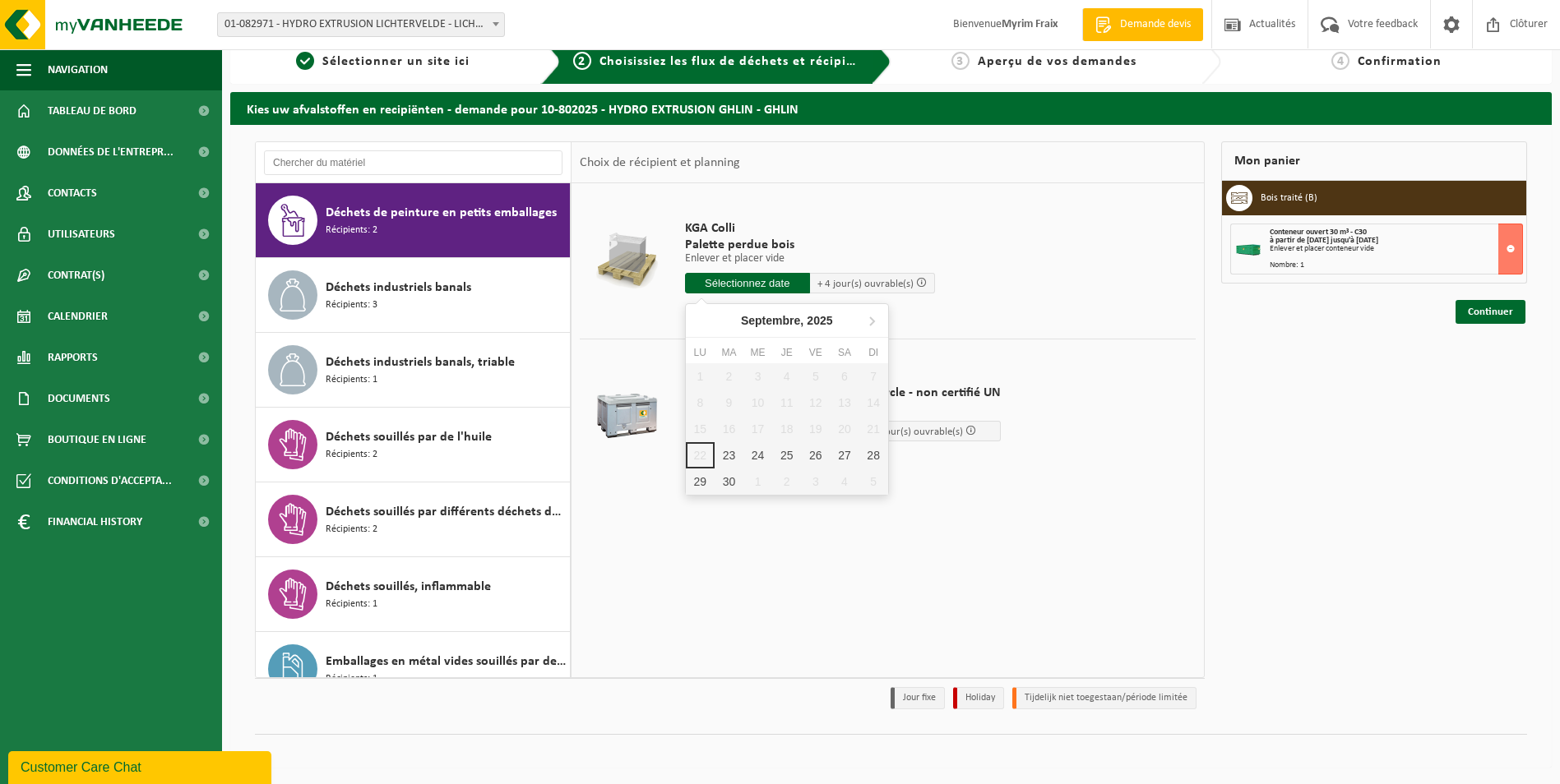
click at [737, 285] on input "text" at bounding box center [747, 283] width 125 height 21
click at [725, 454] on div "23" at bounding box center [729, 455] width 29 height 26
type input "à partir de 2025-09-23"
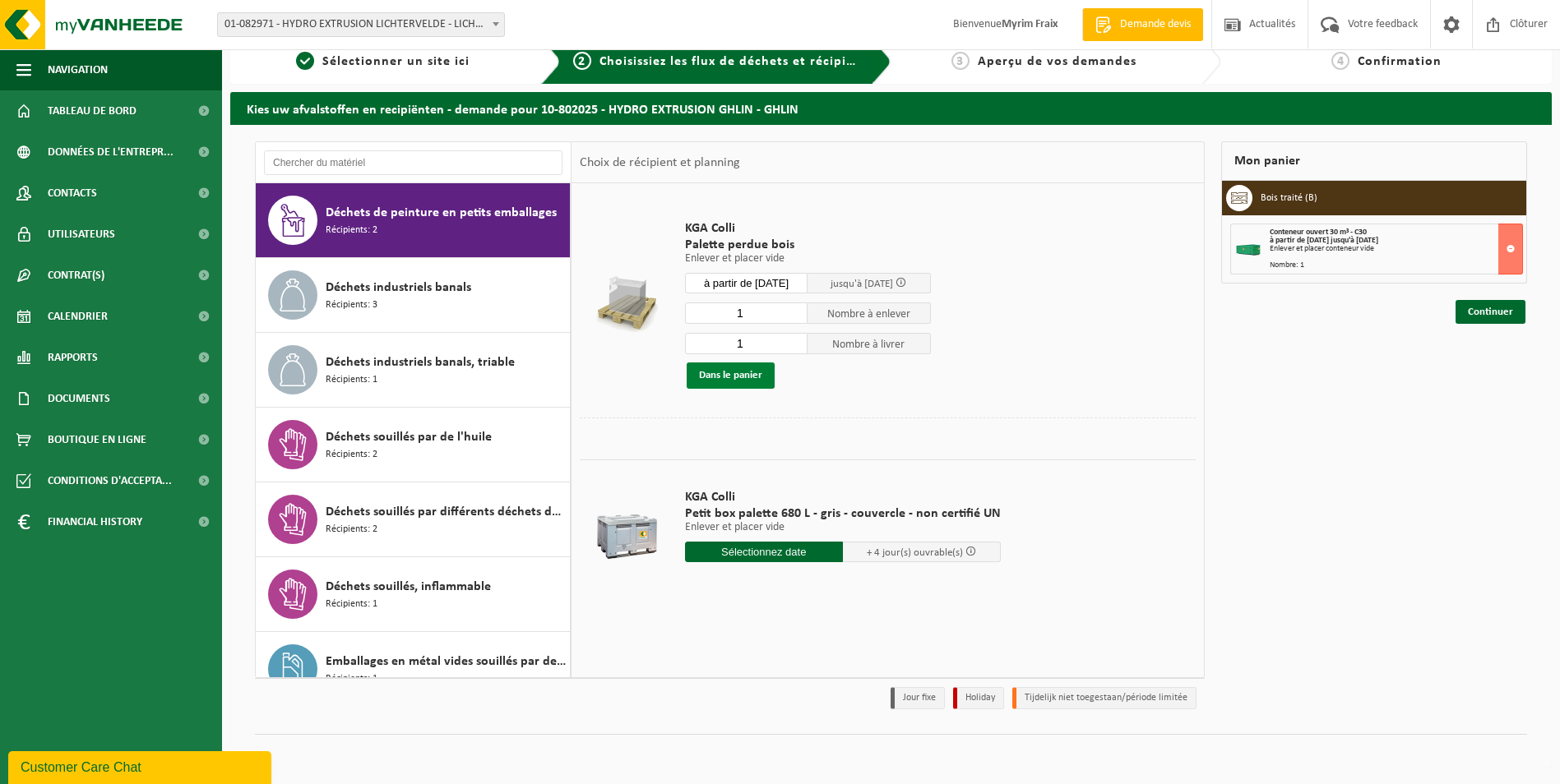
click at [747, 378] on button "Dans le panier" at bounding box center [731, 376] width 88 height 26
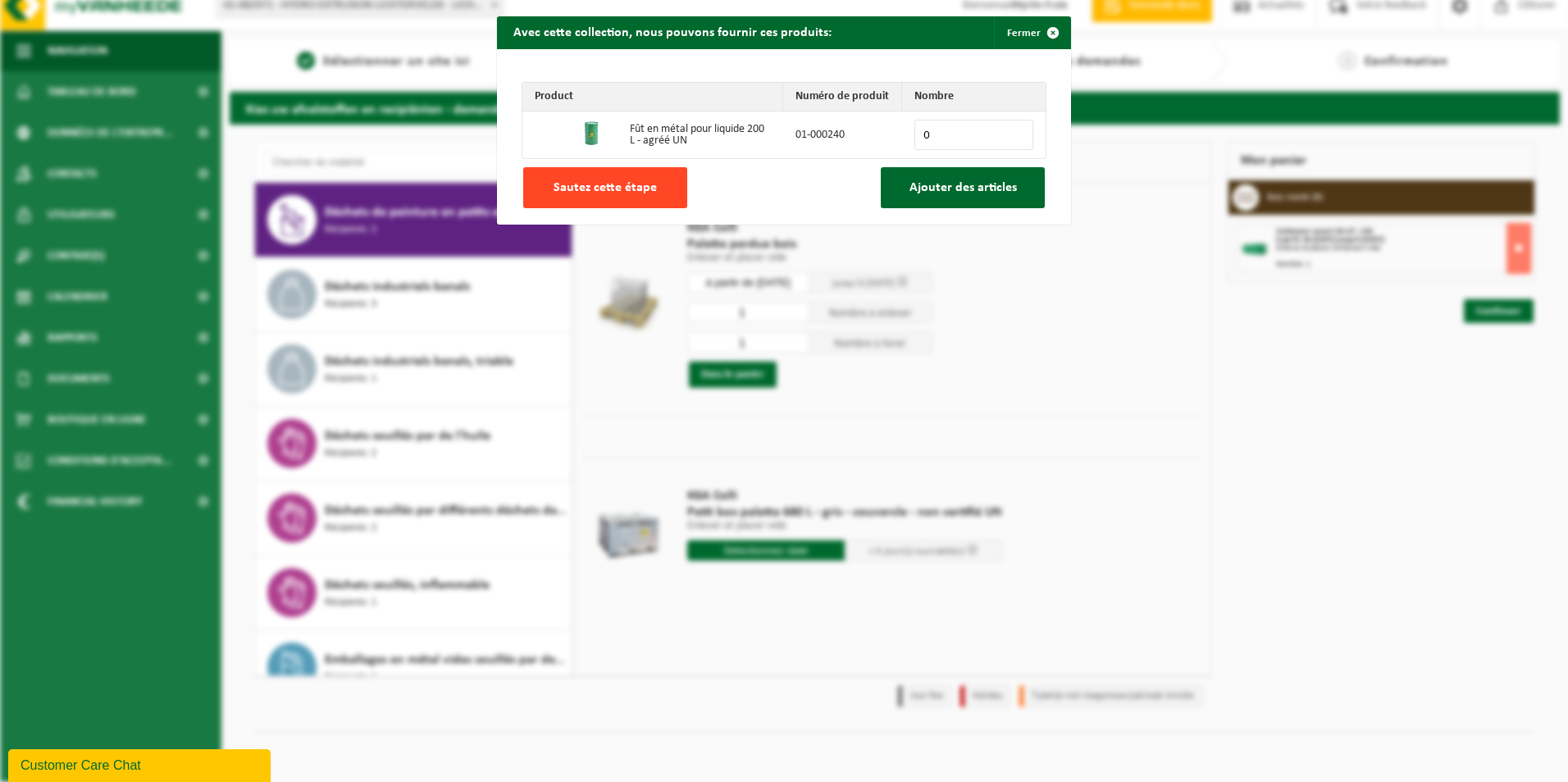
click at [620, 192] on span "Sautez cette étape" at bounding box center [606, 188] width 104 height 13
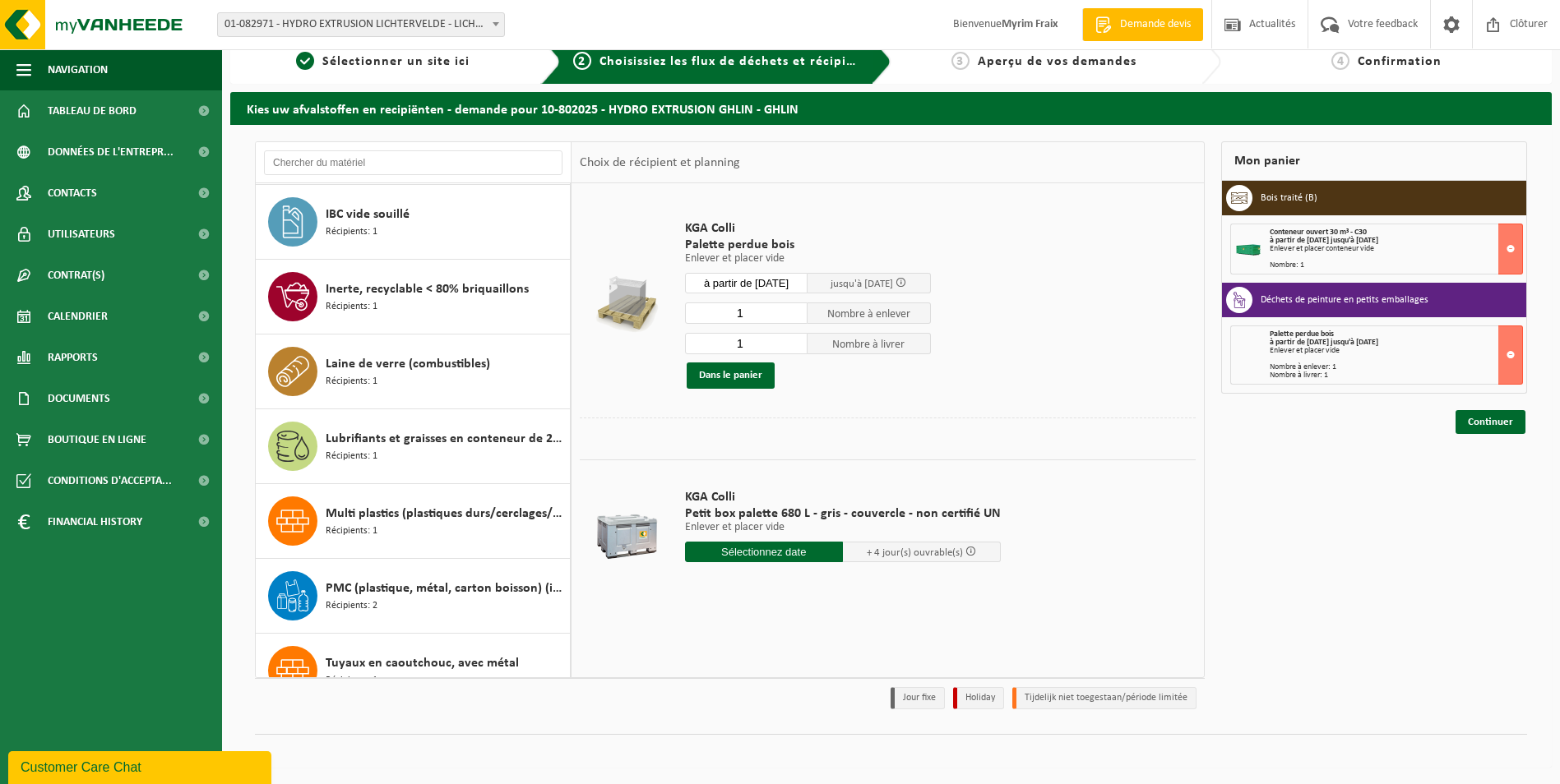
scroll to position [2348, 0]
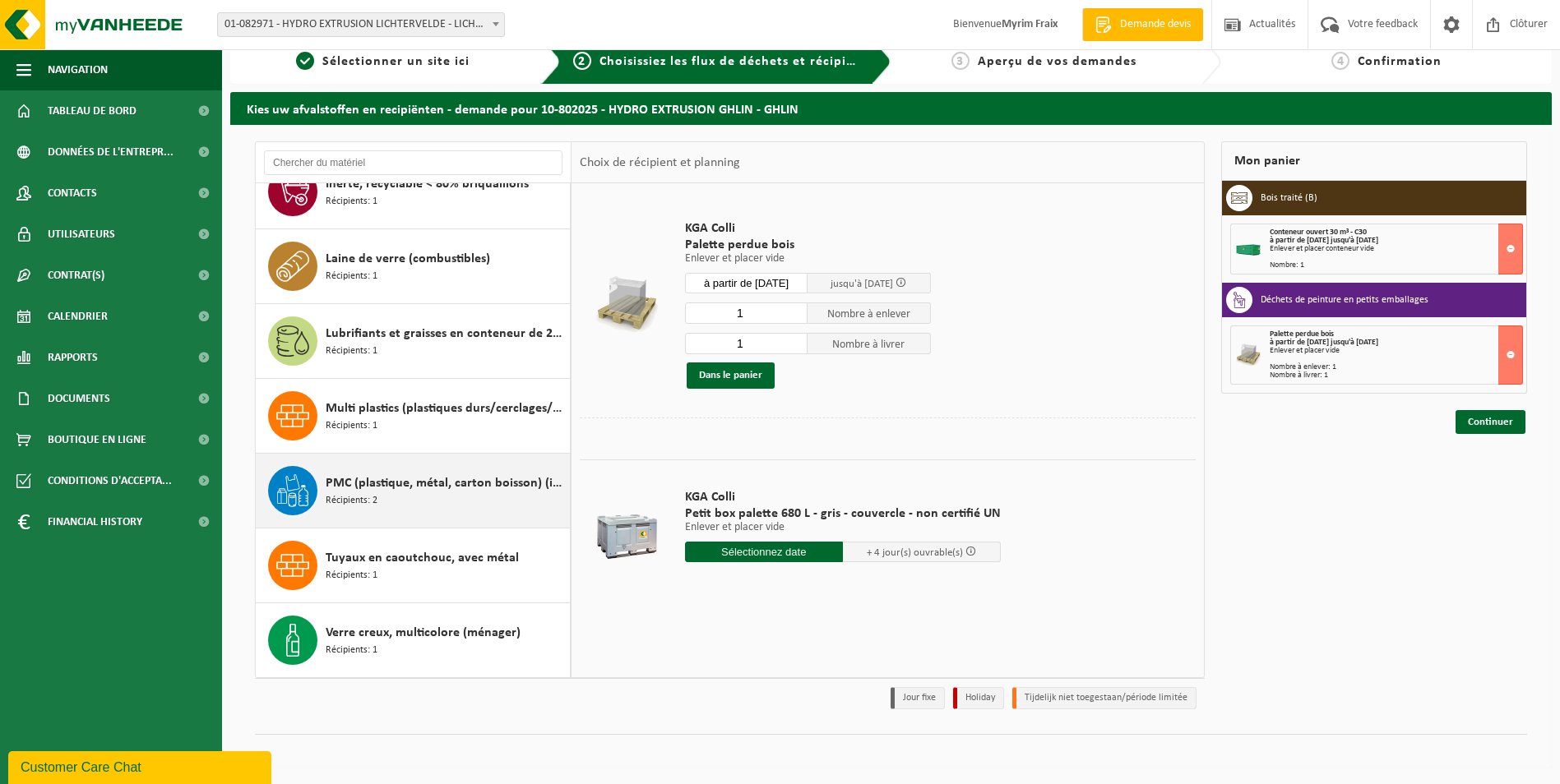
click at [423, 492] on span "PMC (plastique, métal, carton boisson) (industriel)" at bounding box center [446, 483] width 240 height 20
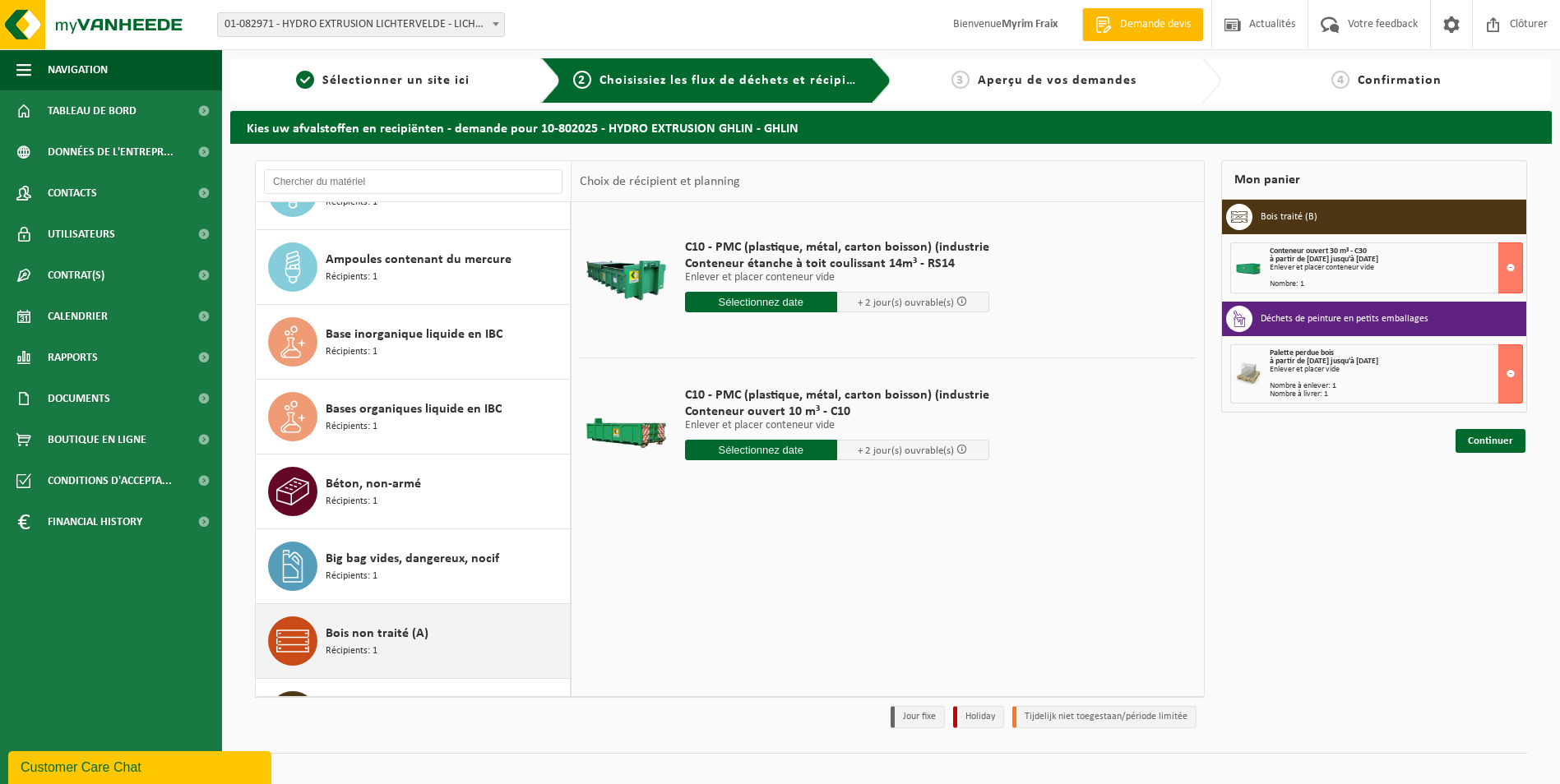
scroll to position [0, 0]
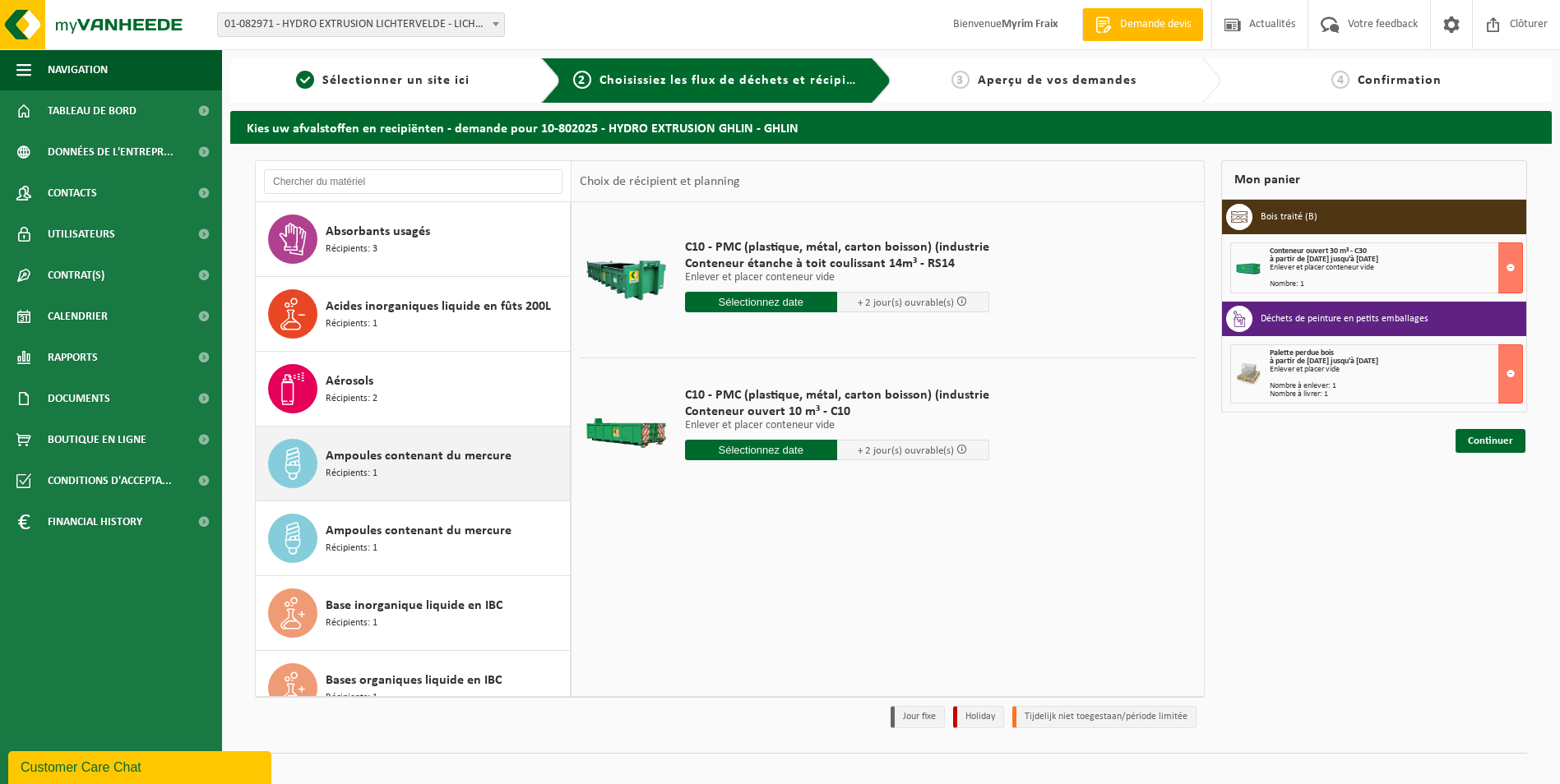
click at [453, 471] on div "Ampoules contenant du mercure Récipients: 1" at bounding box center [446, 464] width 240 height 50
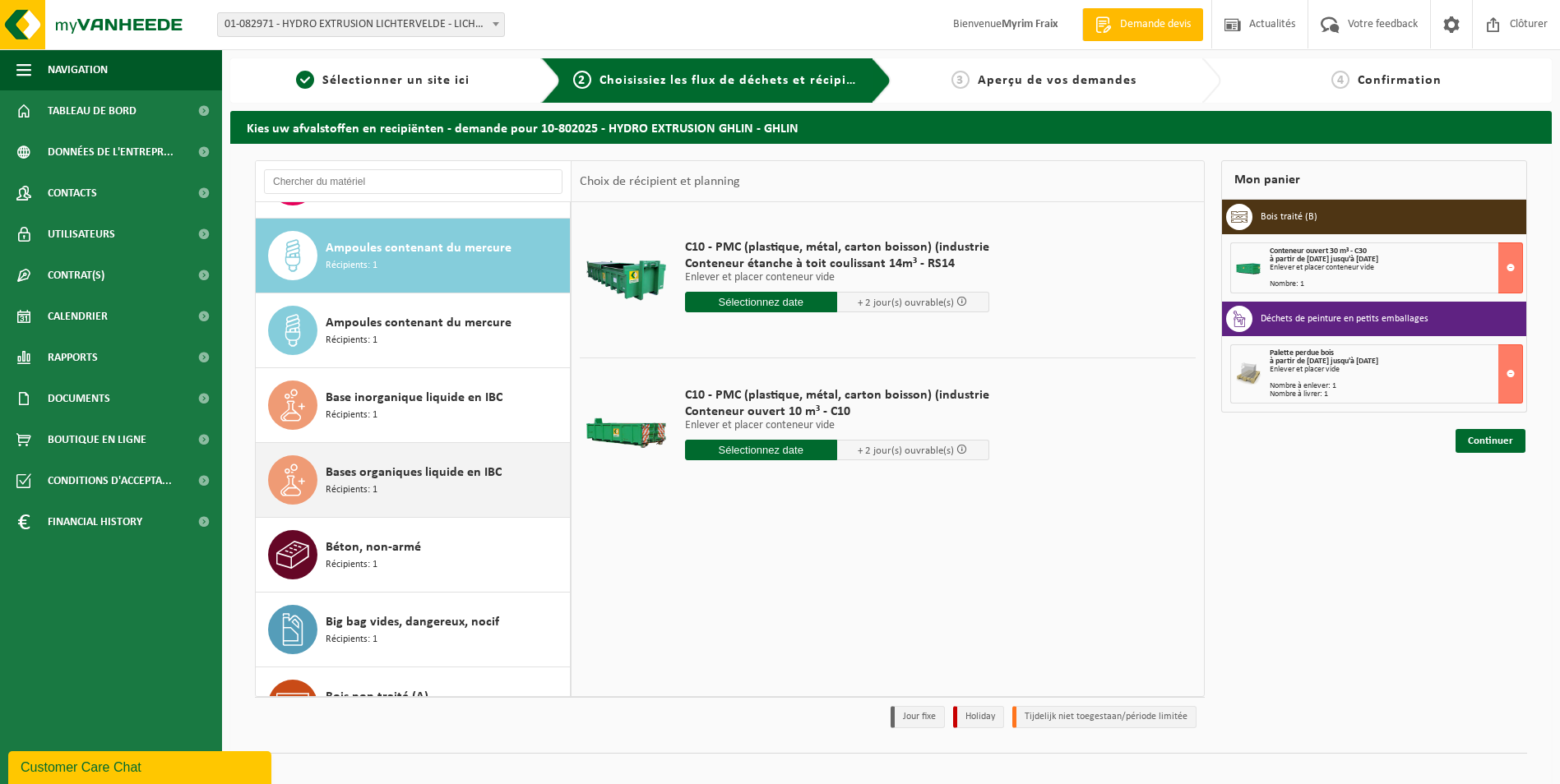
scroll to position [225, 0]
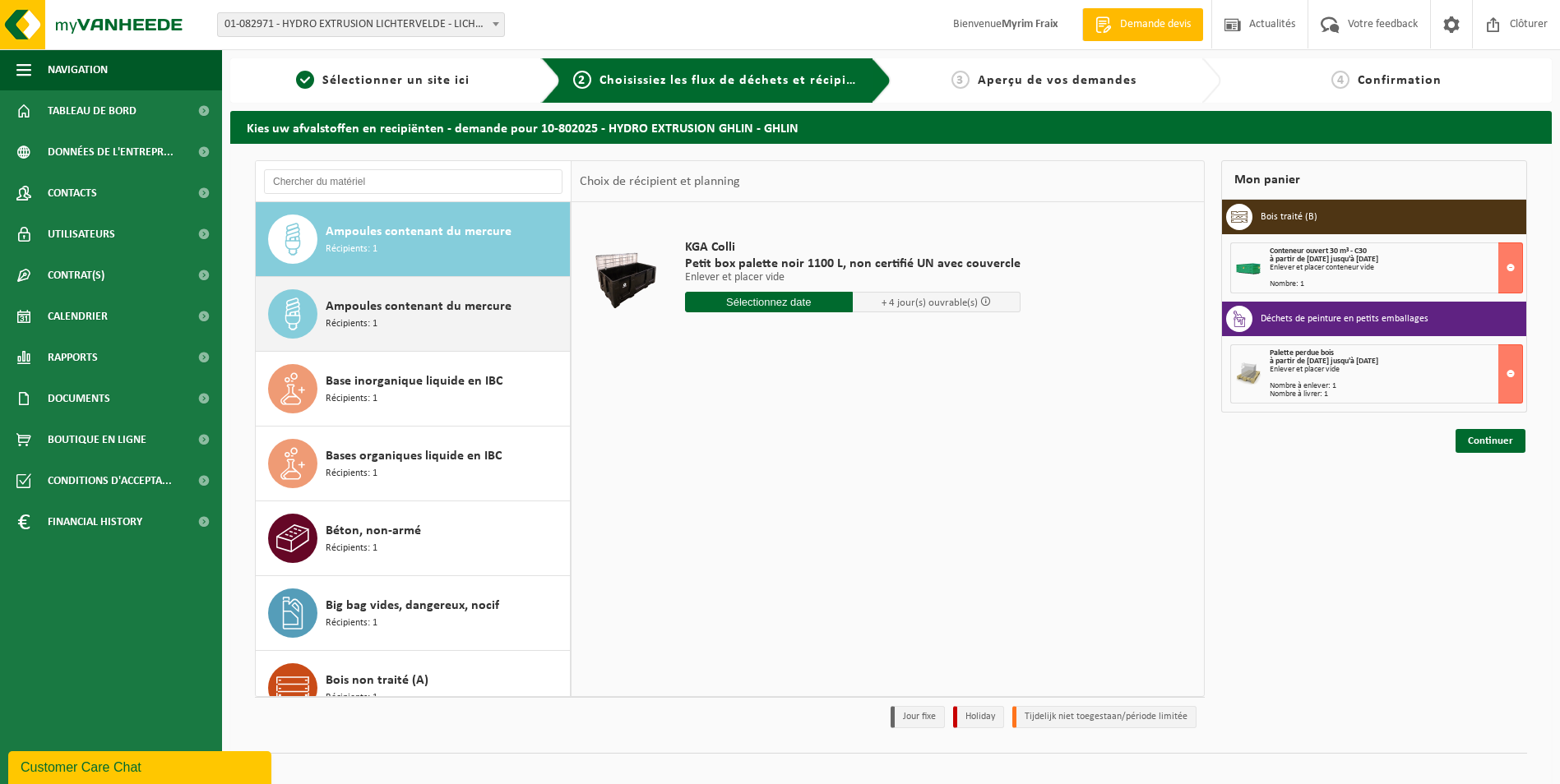
click at [429, 306] on span "Ampoules contenant du mercure" at bounding box center [419, 306] width 186 height 20
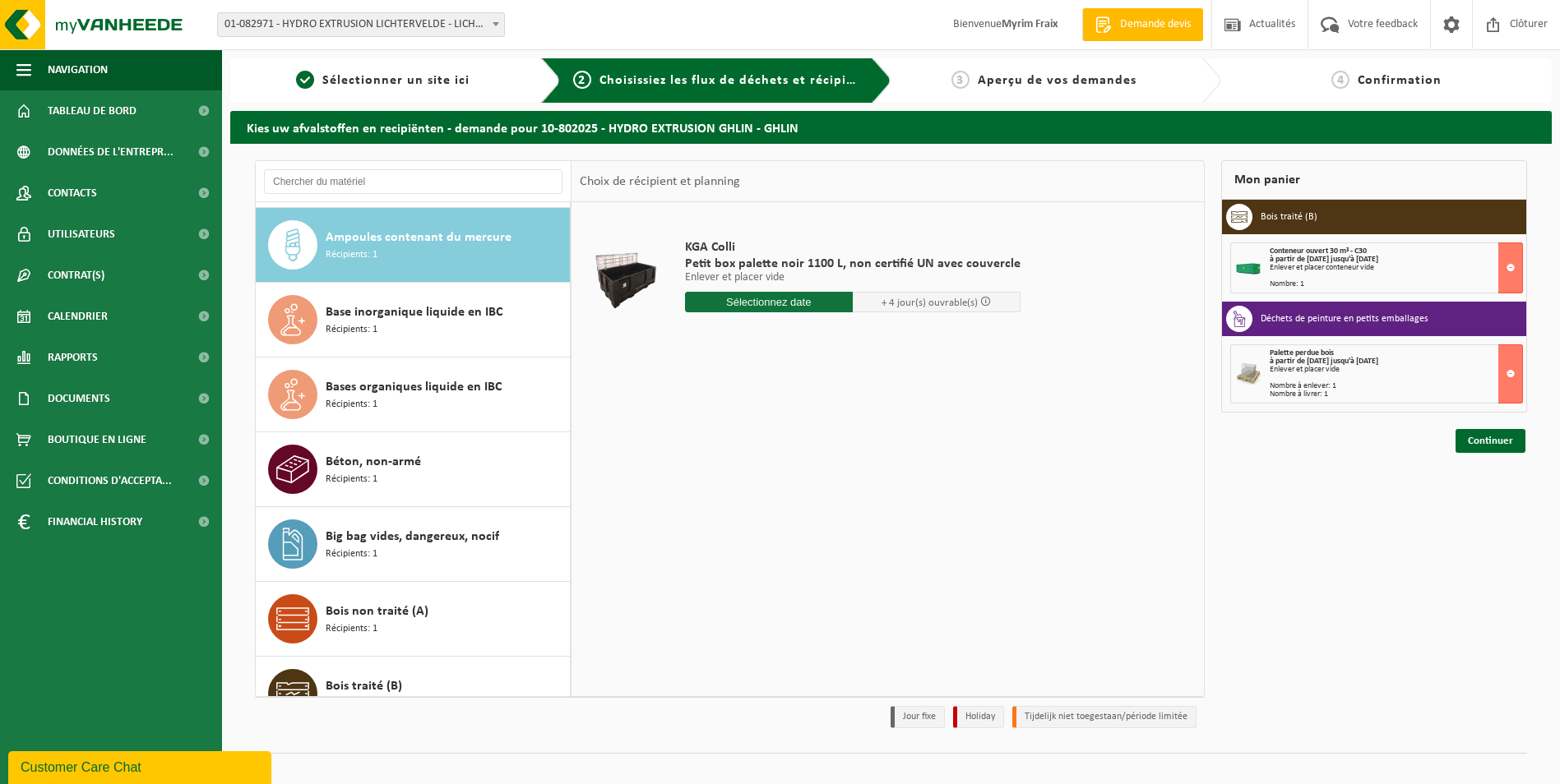
scroll to position [300, 0]
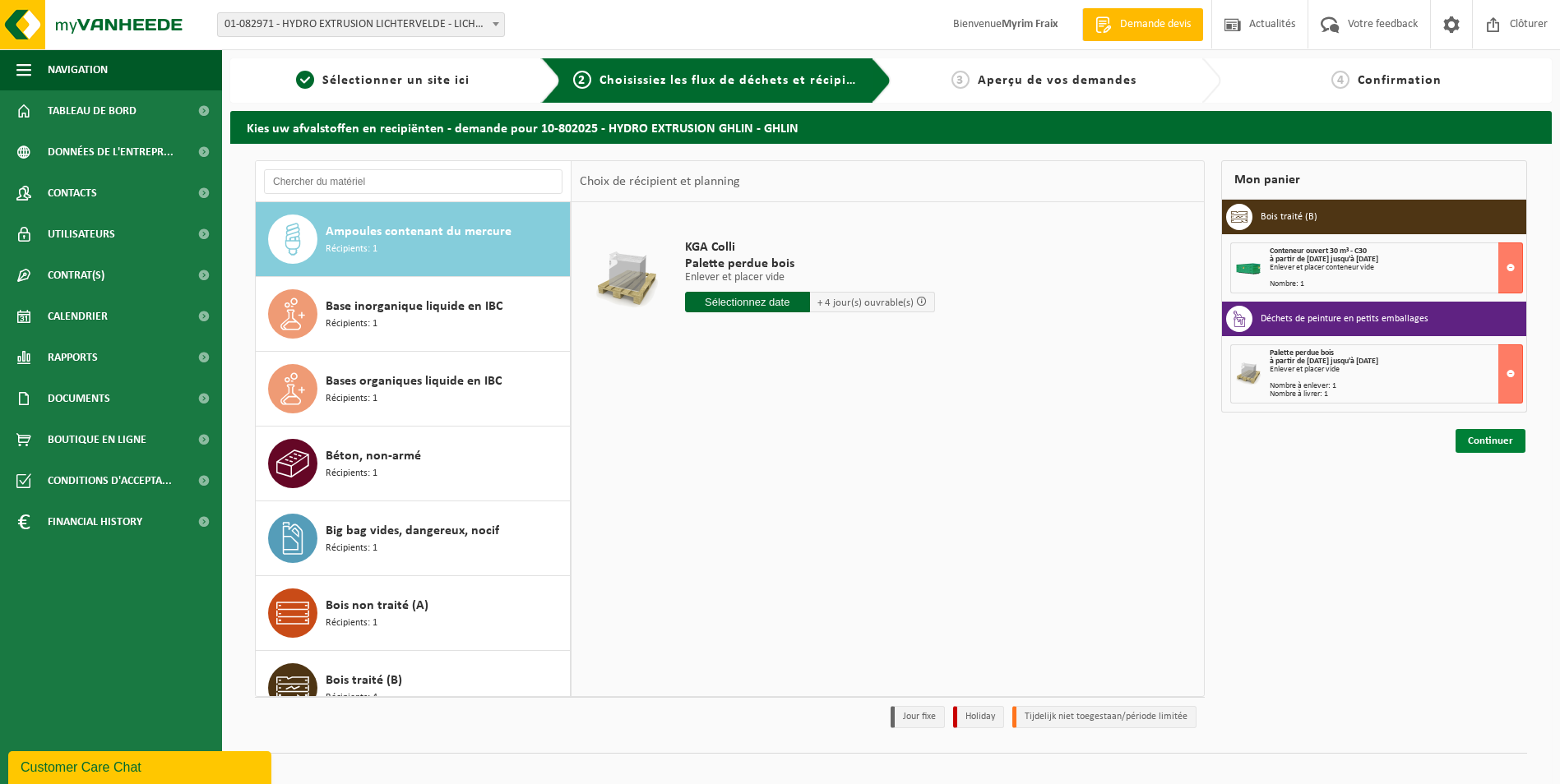
click at [1485, 441] on link "Continuer" at bounding box center [1491, 440] width 70 height 23
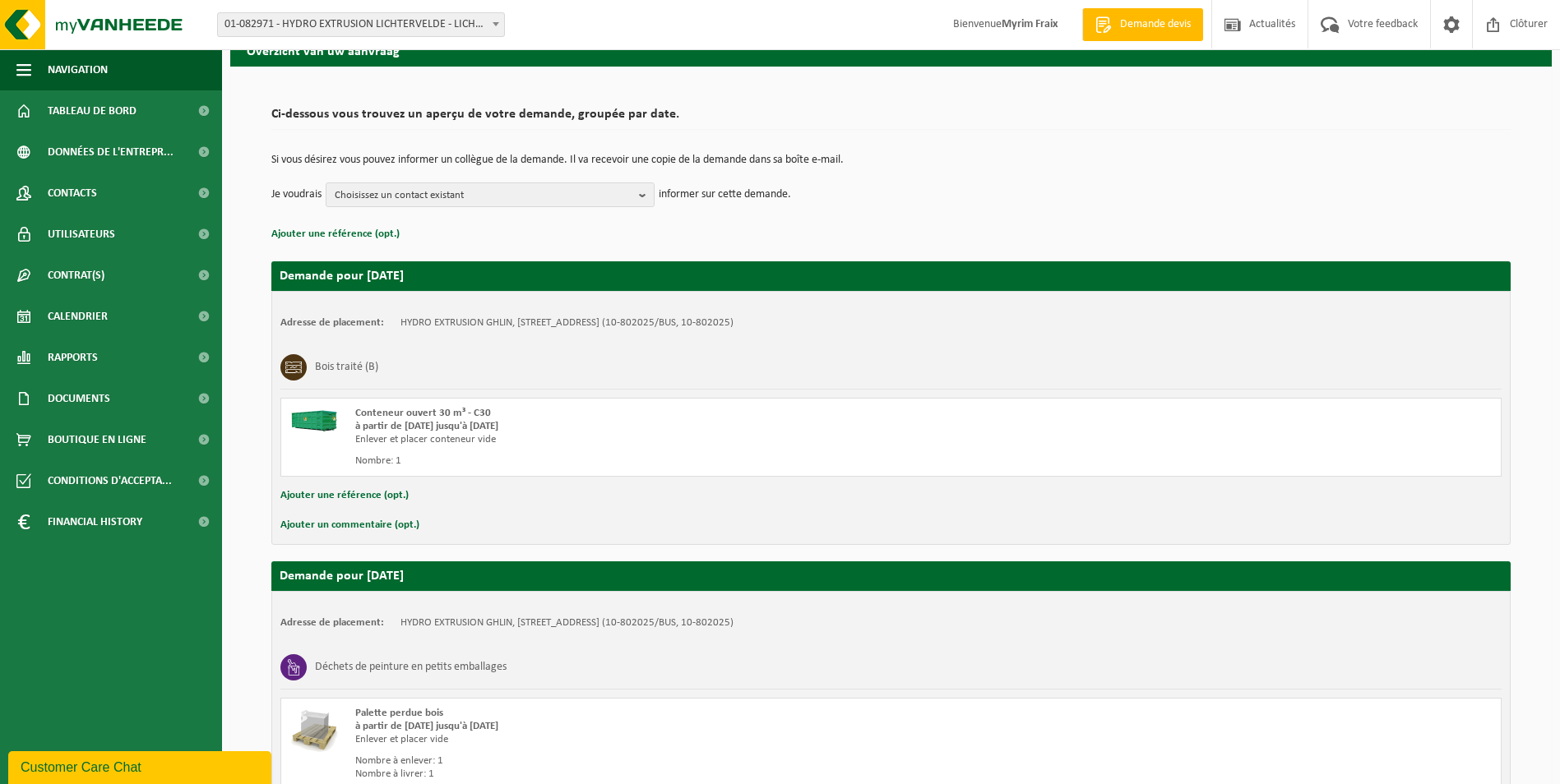
scroll to position [234, 0]
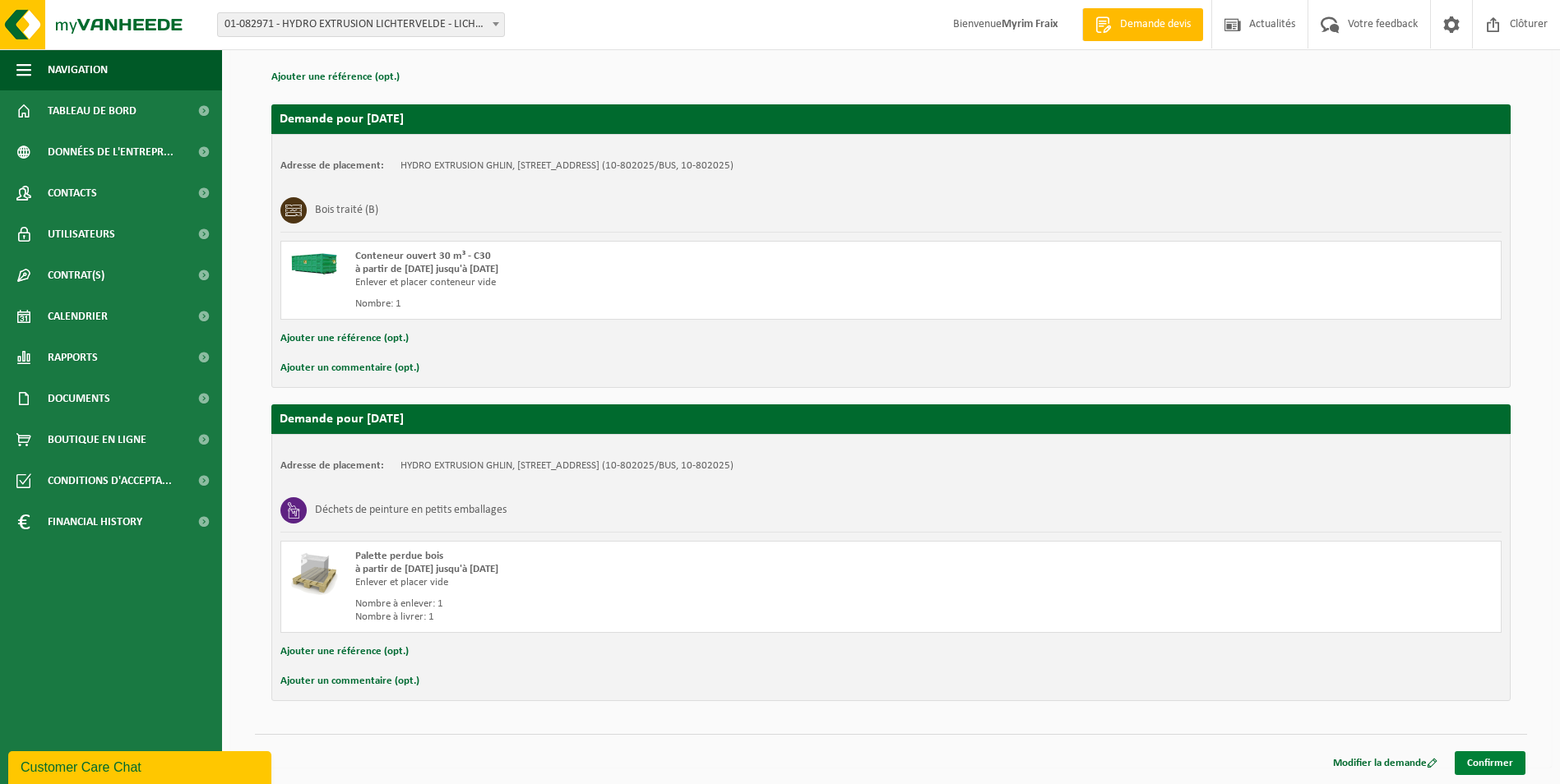
click at [1481, 763] on link "Confirmer" at bounding box center [1490, 762] width 70 height 23
